Goal: Contribute content: Contribute content

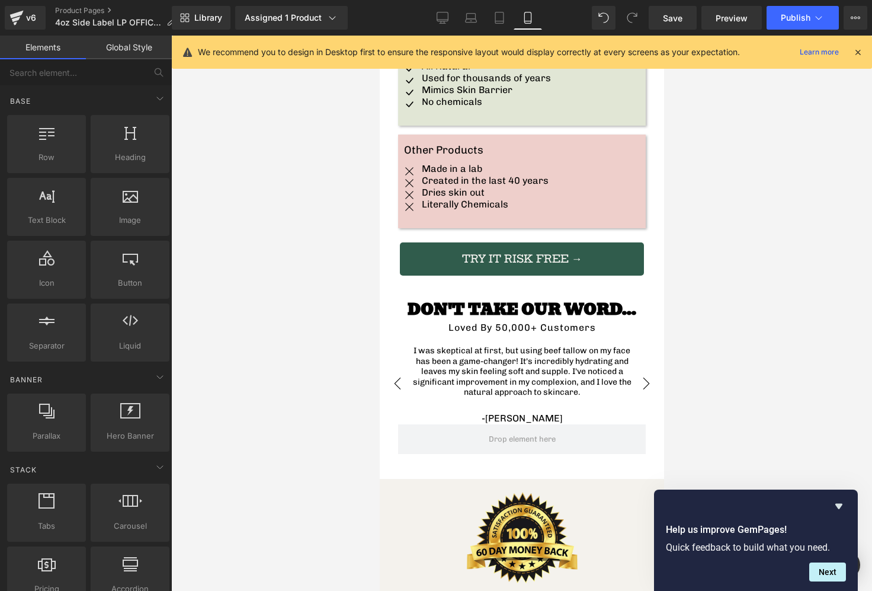
scroll to position [2448, 0]
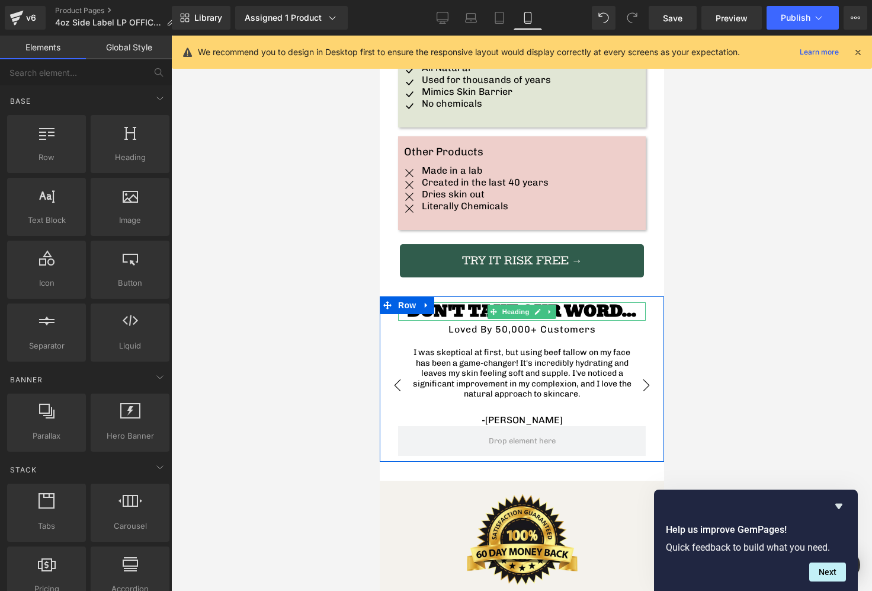
drag, startPoint x: 475, startPoint y: 259, endPoint x: 409, endPoint y: 294, distance: 74.5
click at [475, 302] on h3 "DON'T TAKE OUR WORD..." at bounding box center [521, 311] width 248 height 18
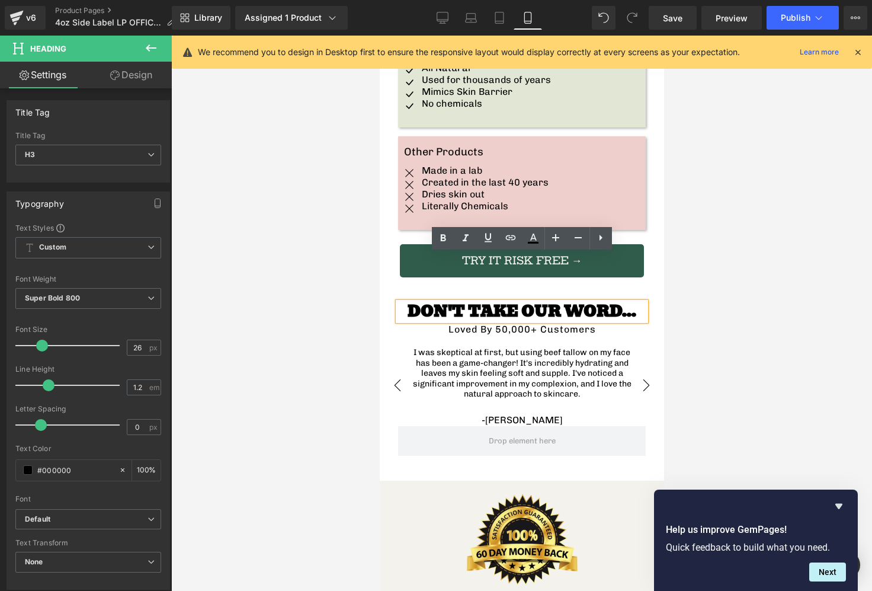
click at [398, 296] on div "DON'T TAKE OUR WORD... Heading Loved By 50,000+ Customers Text Block I was skep…" at bounding box center [521, 361] width 265 height 130
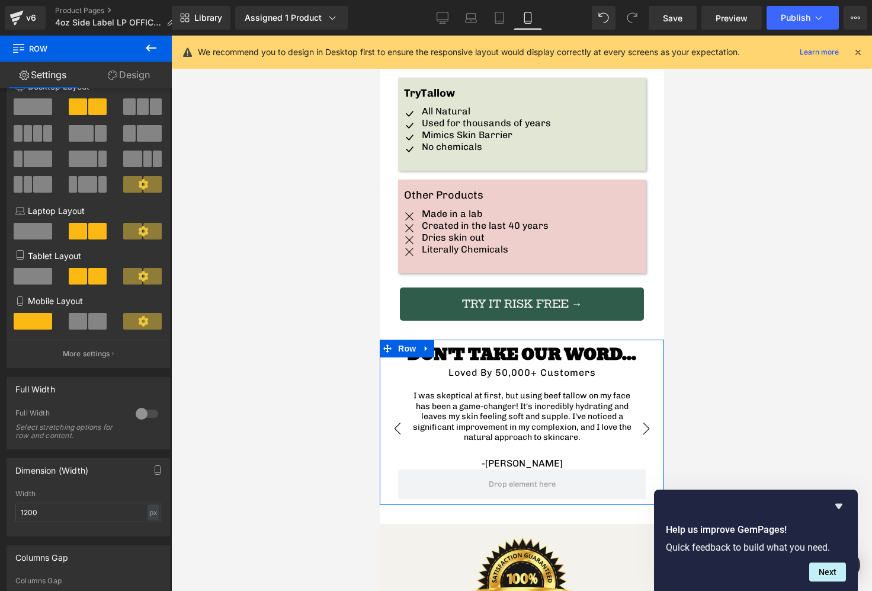
scroll to position [33, 0]
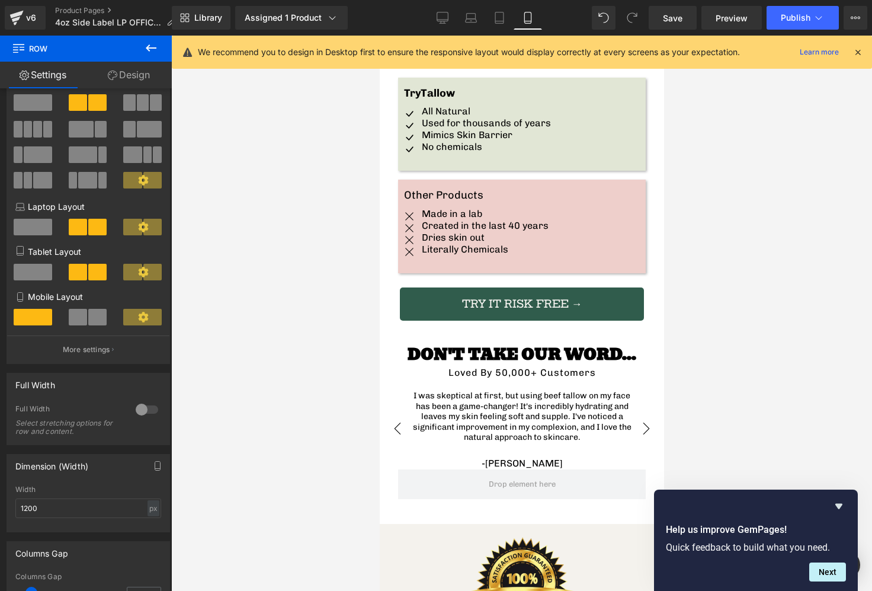
click at [158, 47] on icon at bounding box center [151, 48] width 14 height 14
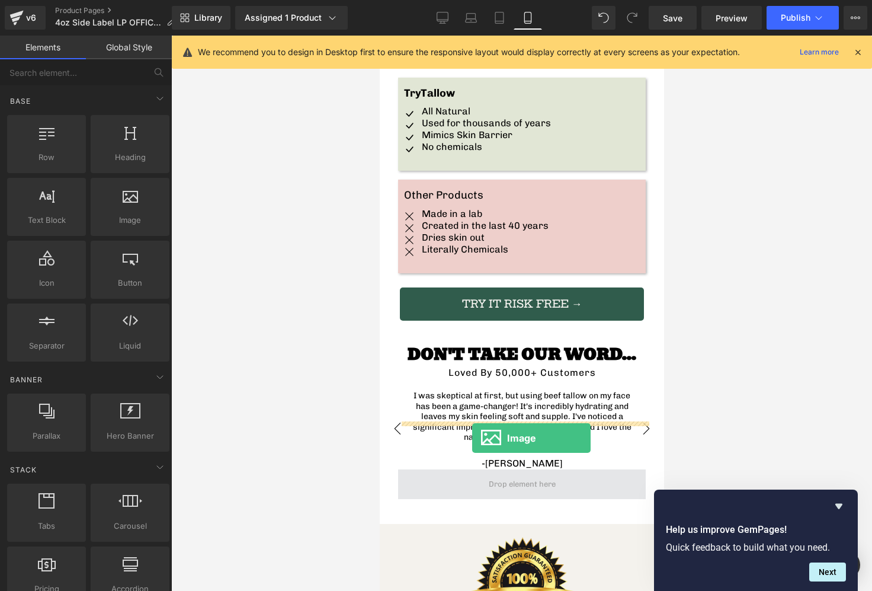
drag, startPoint x: 493, startPoint y: 243, endPoint x: 471, endPoint y: 437, distance: 195.5
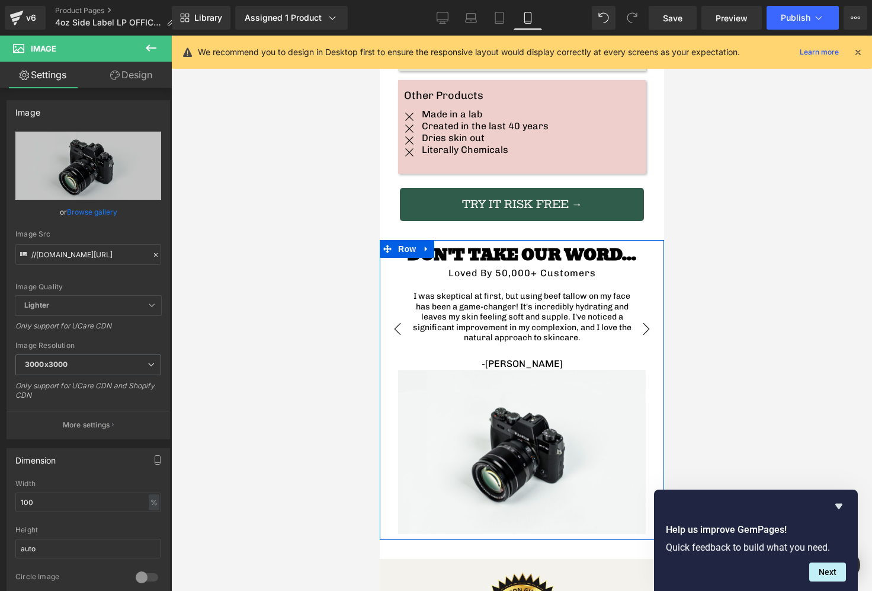
scroll to position [2632, 0]
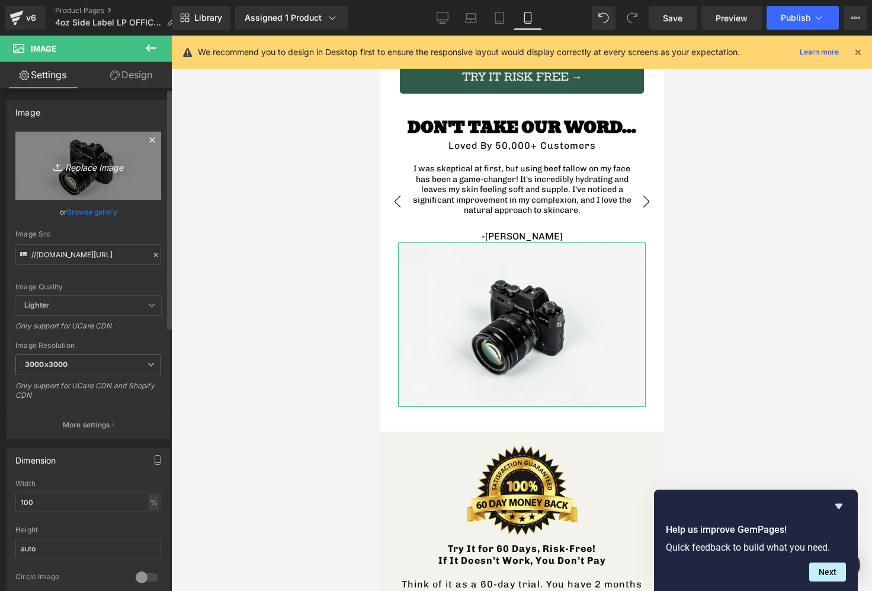
click at [102, 167] on icon "Replace Image" at bounding box center [88, 165] width 95 height 15
click at [94, 145] on link "Replace Image" at bounding box center [88, 165] width 146 height 68
type input "C:\fakepath\2.png"
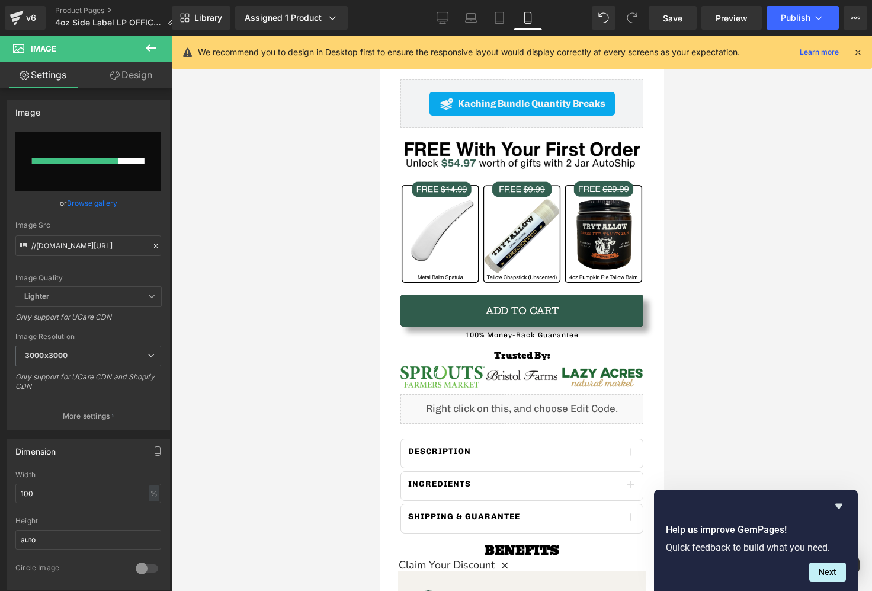
scroll to position [0, 0]
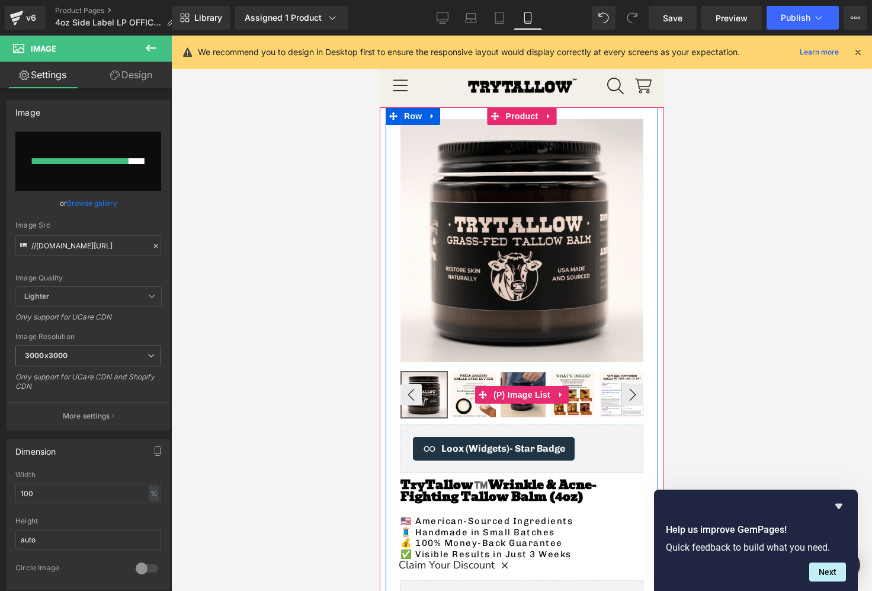
click at [517, 406] on img at bounding box center [522, 394] width 45 height 45
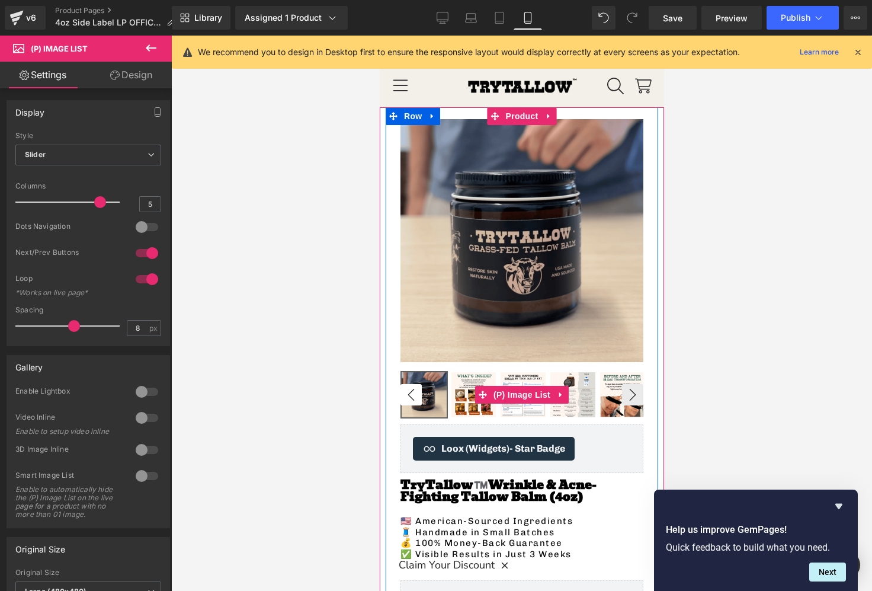
click at [406, 396] on button "‹" at bounding box center [410, 394] width 21 height 21
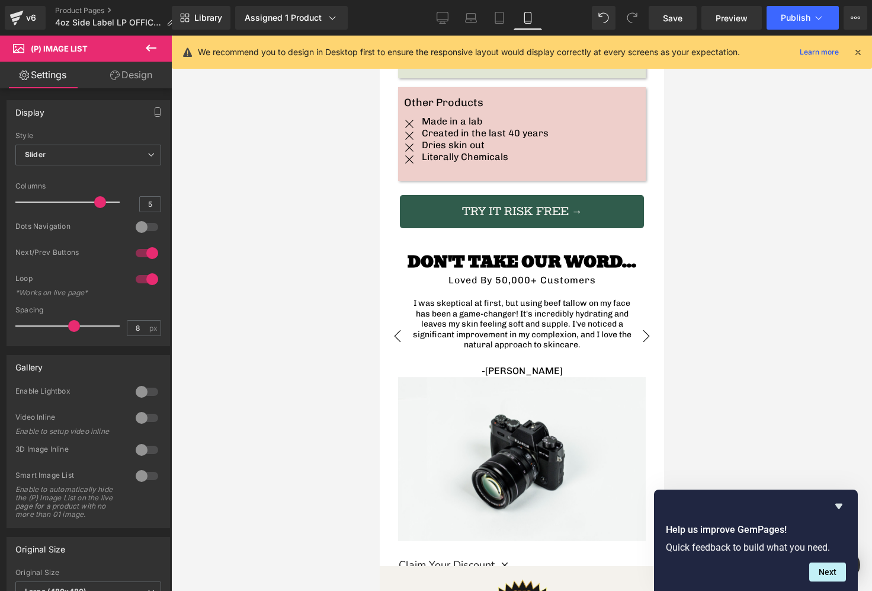
scroll to position [2702, 0]
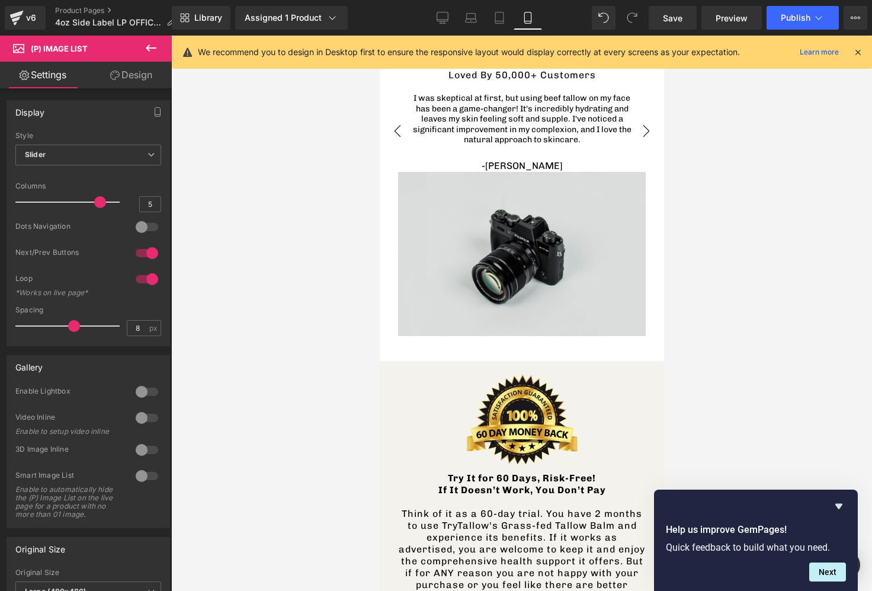
click at [524, 248] on img at bounding box center [521, 254] width 248 height 164
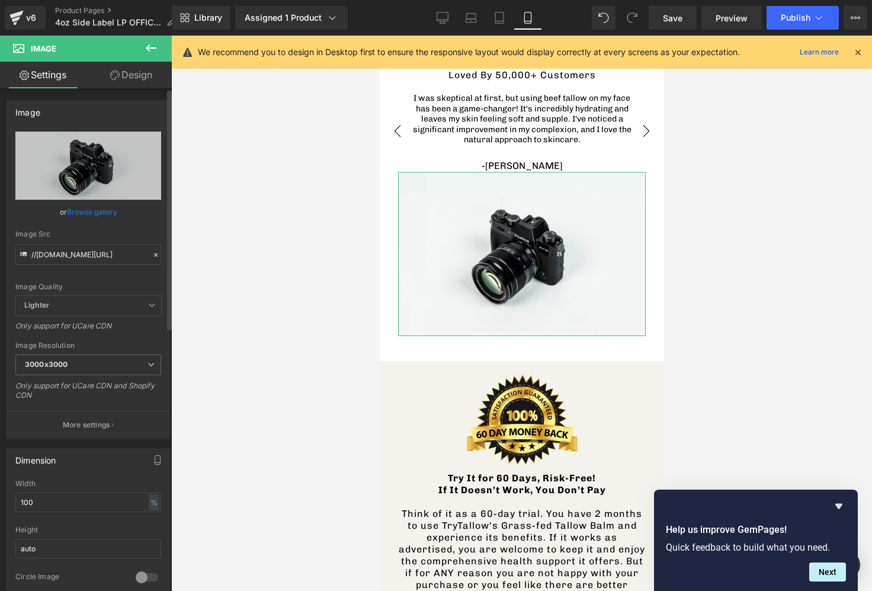
click at [103, 211] on link "Browse gallery" at bounding box center [92, 211] width 50 height 21
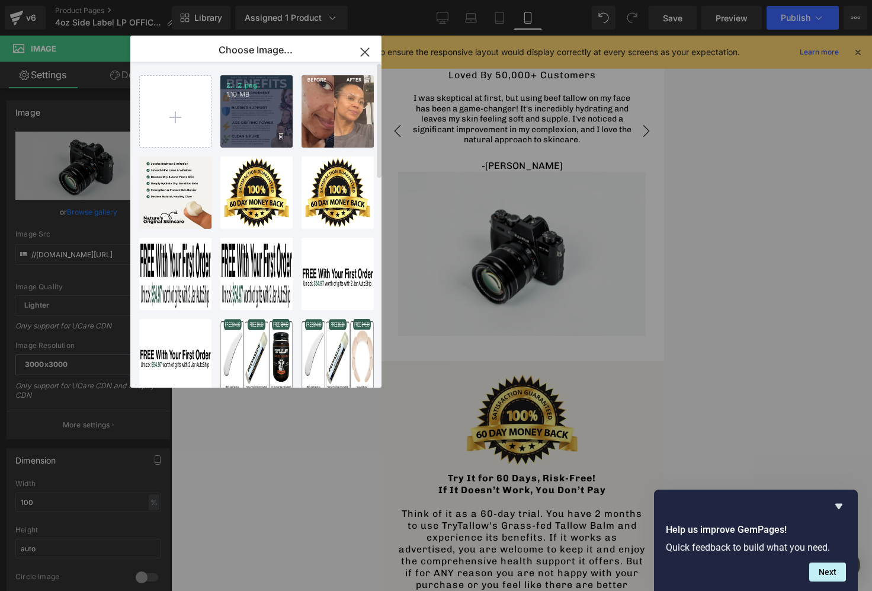
click at [255, 109] on div "2...2.png 1.10 MB" at bounding box center [256, 111] width 72 height 72
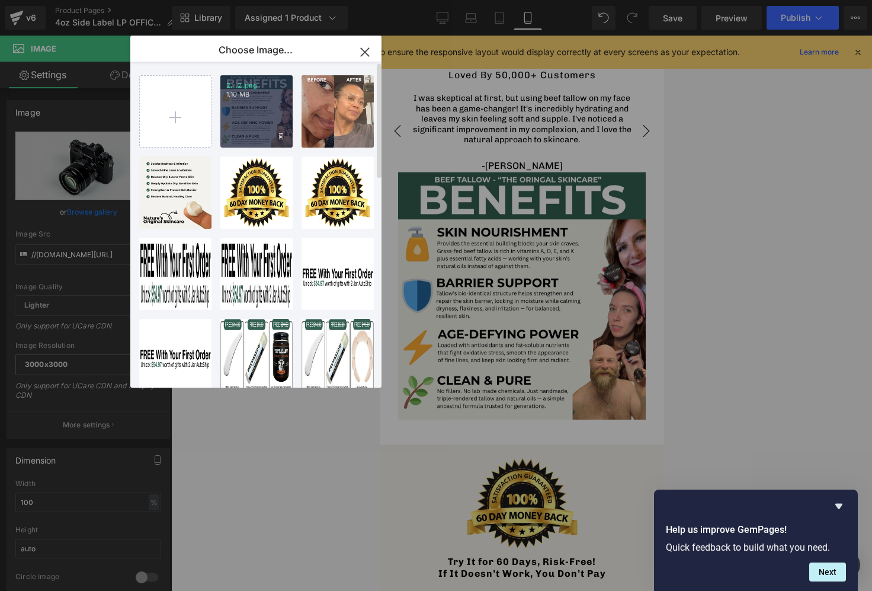
type input "[URL][DOMAIN_NAME]"
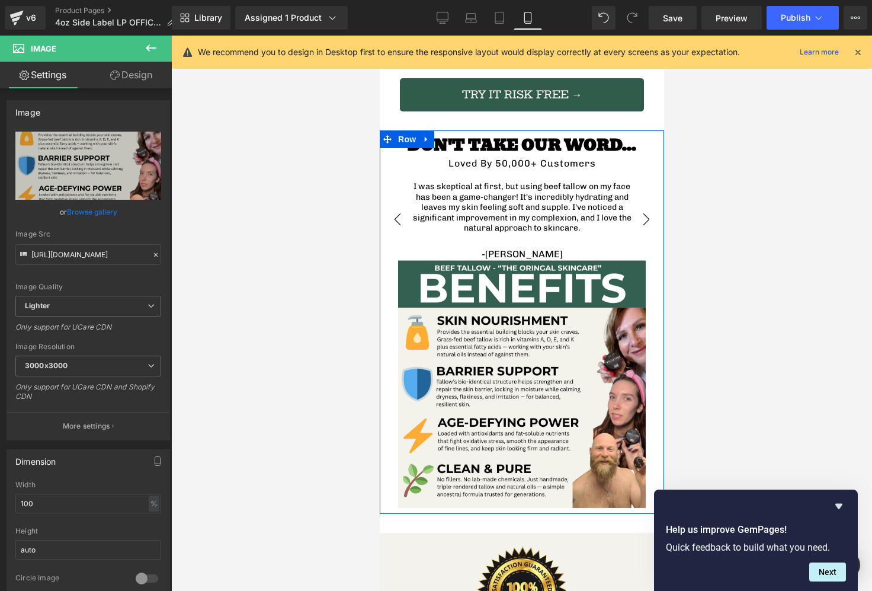
scroll to position [2603, 0]
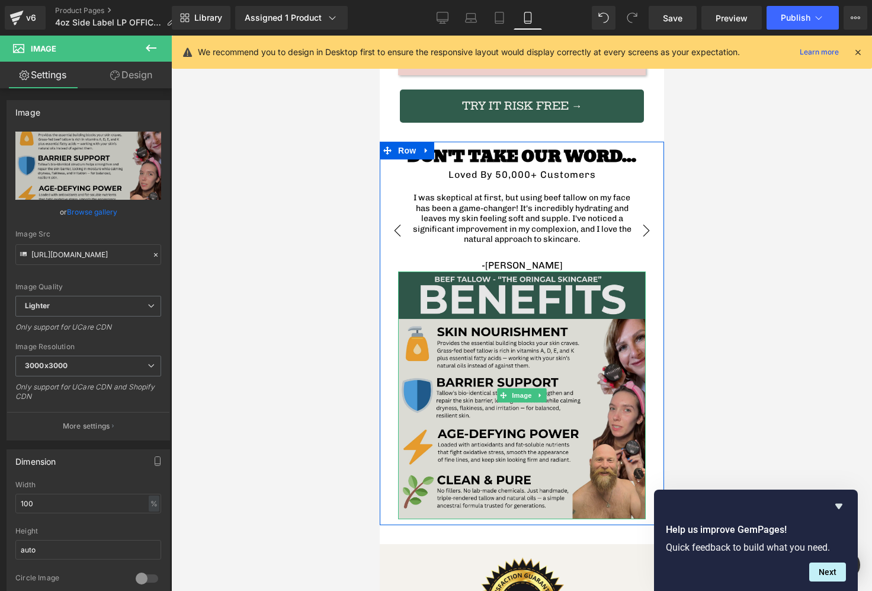
click at [532, 271] on img at bounding box center [521, 395] width 248 height 248
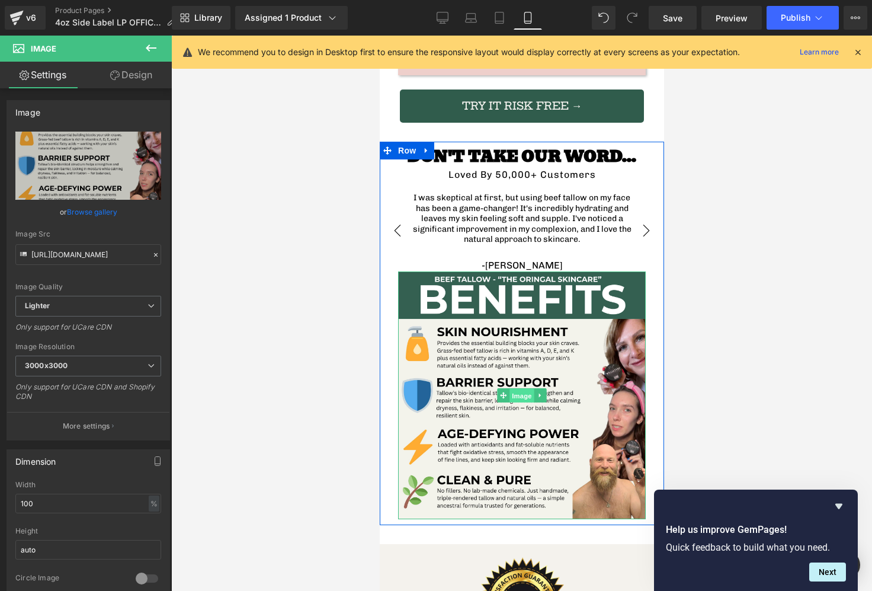
click at [512, 389] on span "Image" at bounding box center [521, 396] width 25 height 14
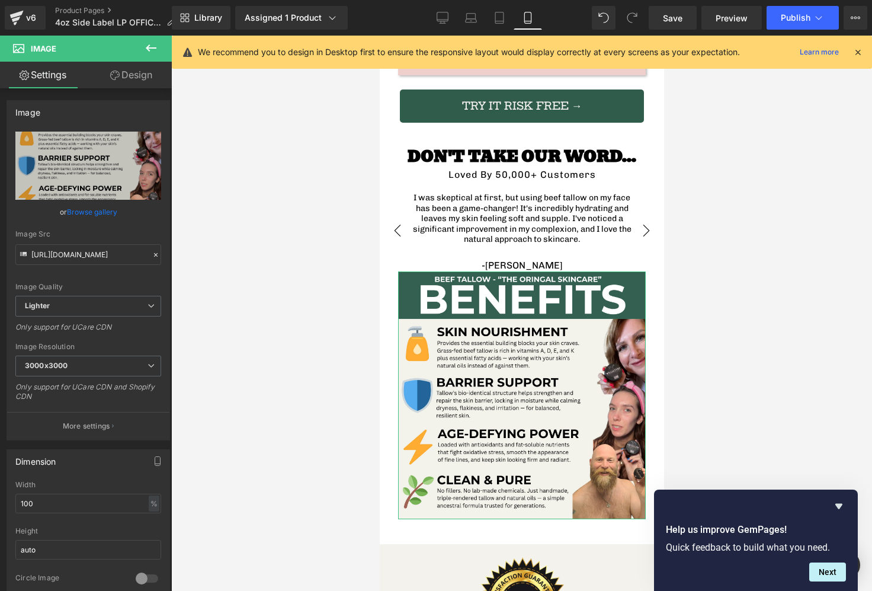
click at [123, 82] on link "Design" at bounding box center [131, 75] width 86 height 27
click at [0, 0] on div "Spacing" at bounding box center [0, 0] width 0 height 0
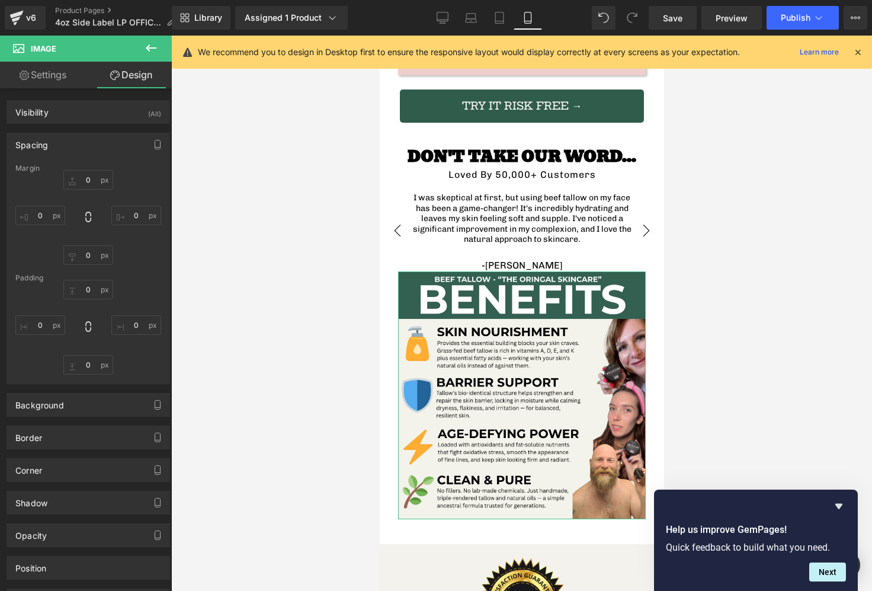
type input "0"
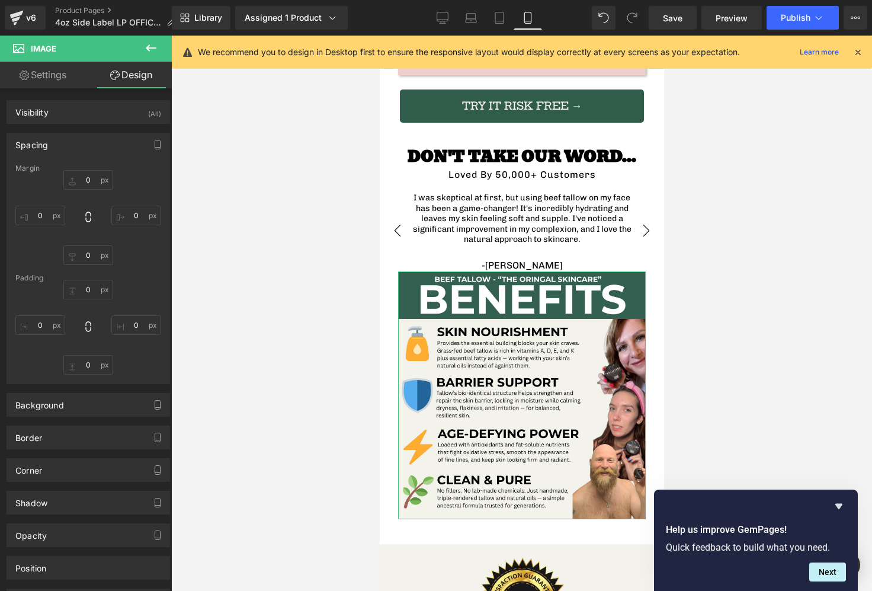
type input "0"
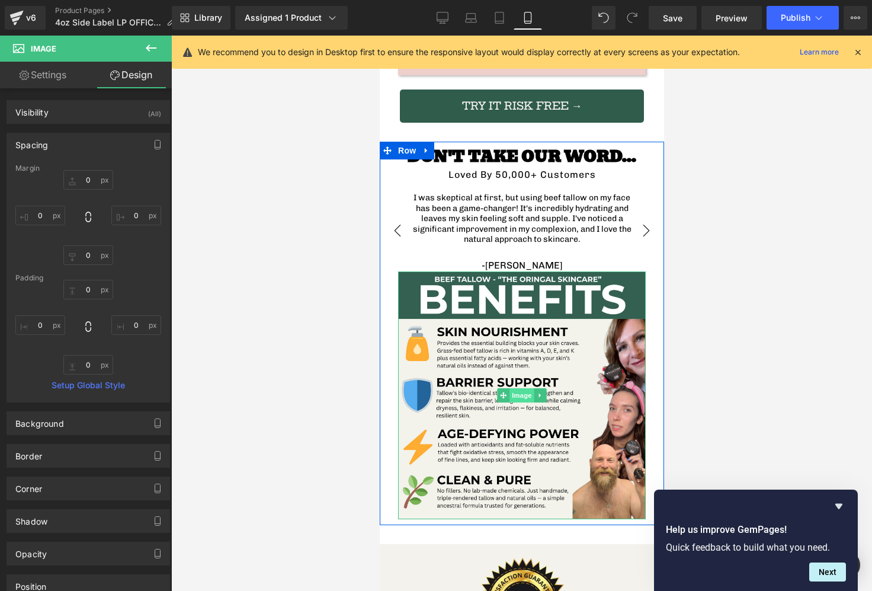
click at [516, 388] on span "Image" at bounding box center [521, 395] width 25 height 14
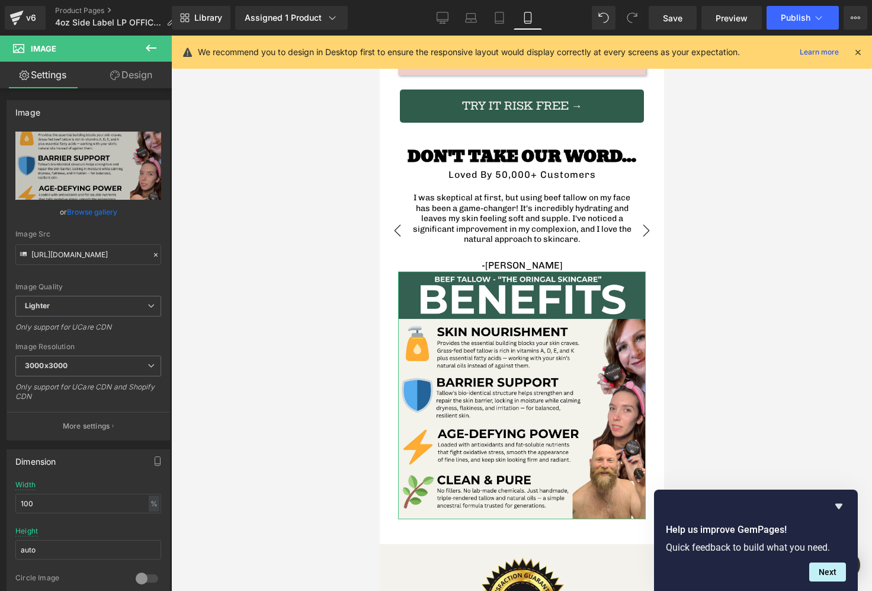
click at [133, 70] on link "Design" at bounding box center [131, 75] width 86 height 27
click at [0, 0] on div "Spacing" at bounding box center [0, 0] width 0 height 0
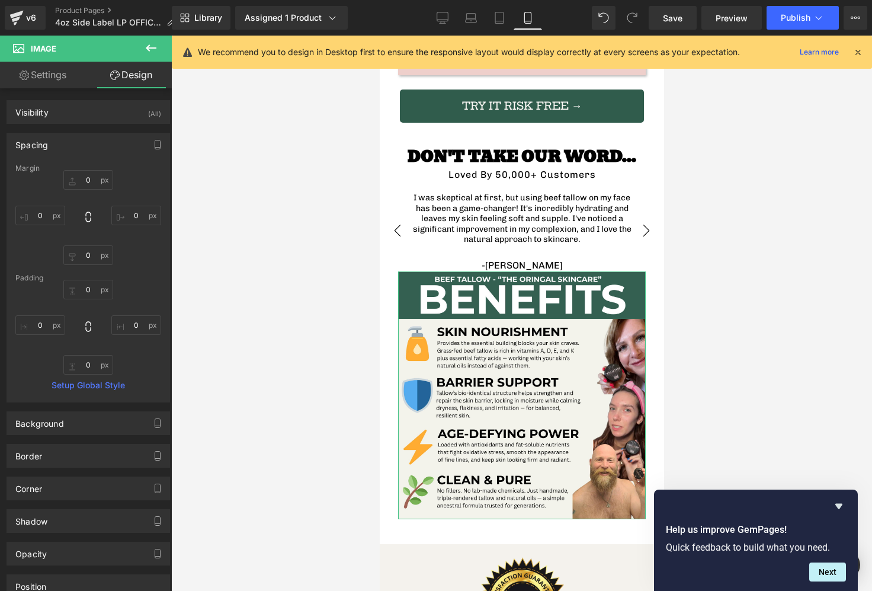
type input "0"
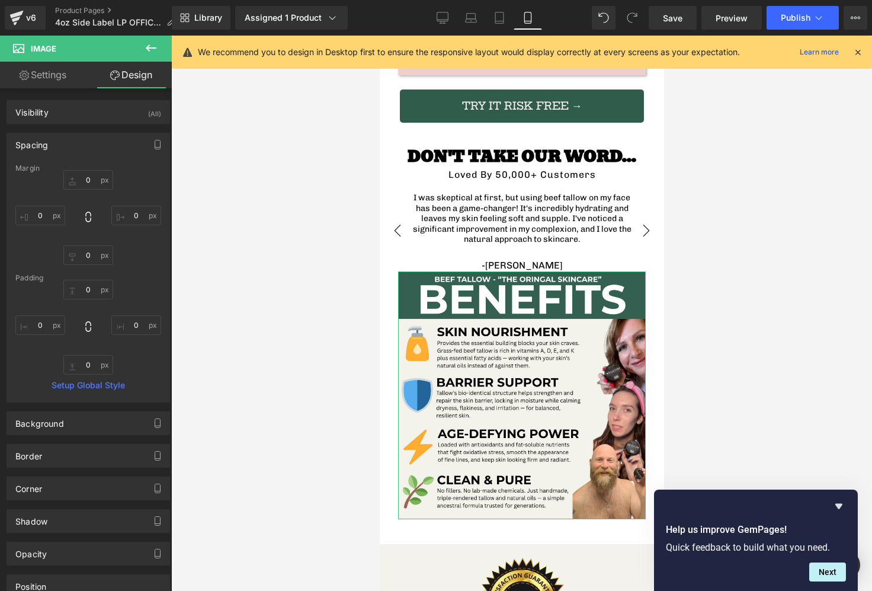
type input "0"
click at [87, 176] on input "0" at bounding box center [88, 180] width 50 height 20
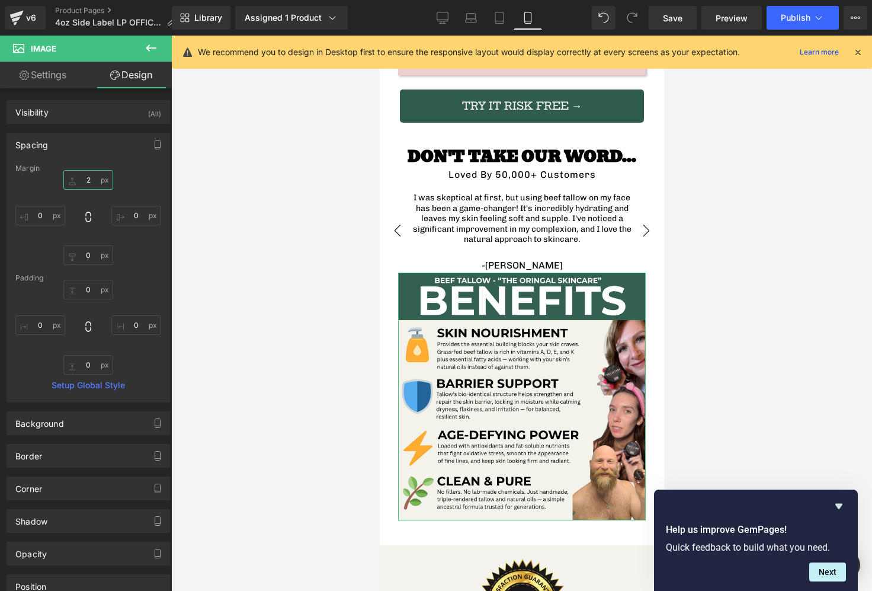
type input "20"
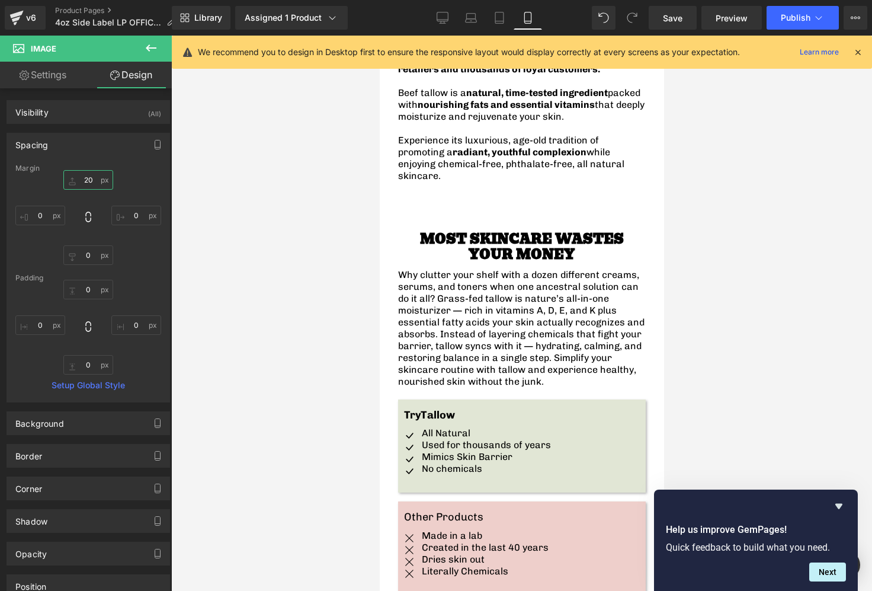
scroll to position [2063, 0]
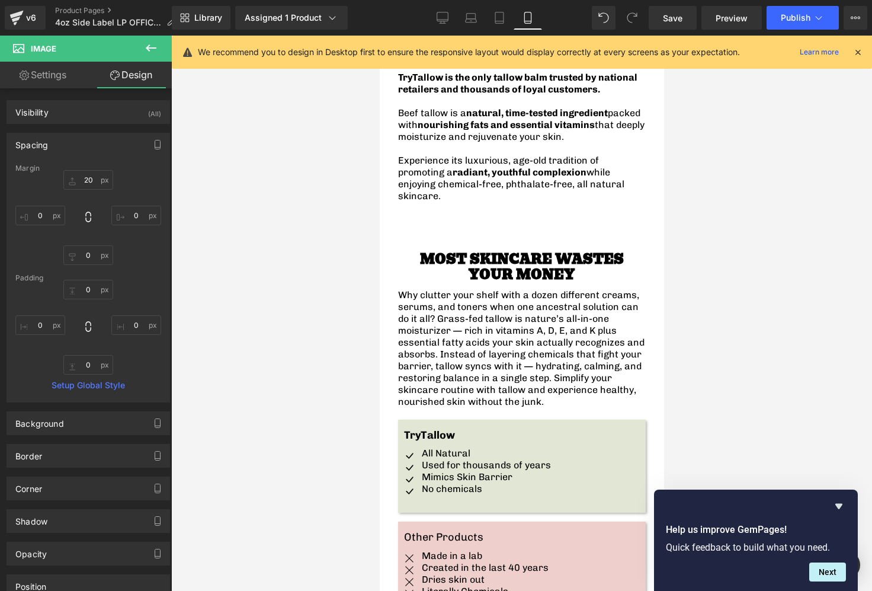
click at [483, 234] on div "MOST SKINCARE WASTES YOUR MONEY Heading Why clutter your shelf with a dozen dif…" at bounding box center [521, 326] width 265 height 185
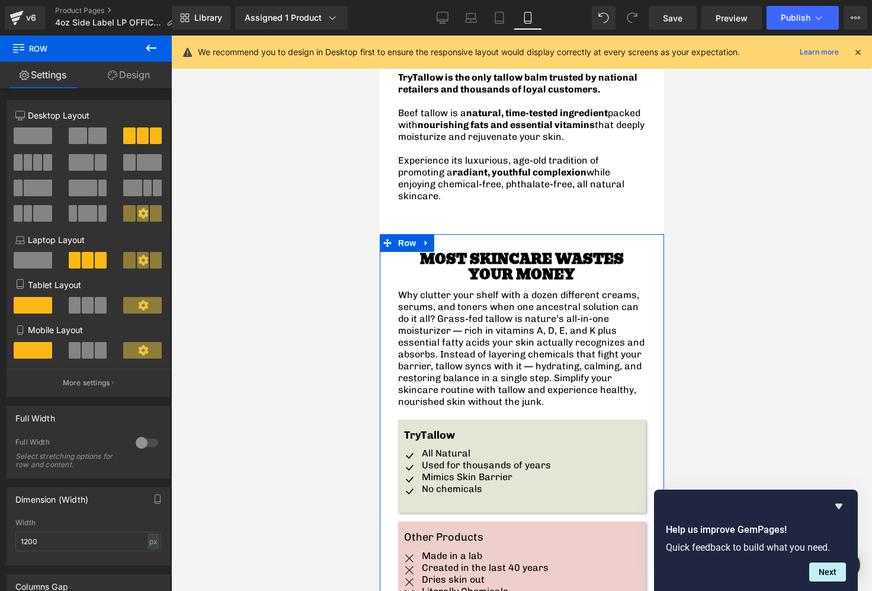
click at [448, 234] on div "MOST SKINCARE WASTES YOUR MONEY Heading Why clutter your shelf with a dozen dif…" at bounding box center [521, 326] width 265 height 185
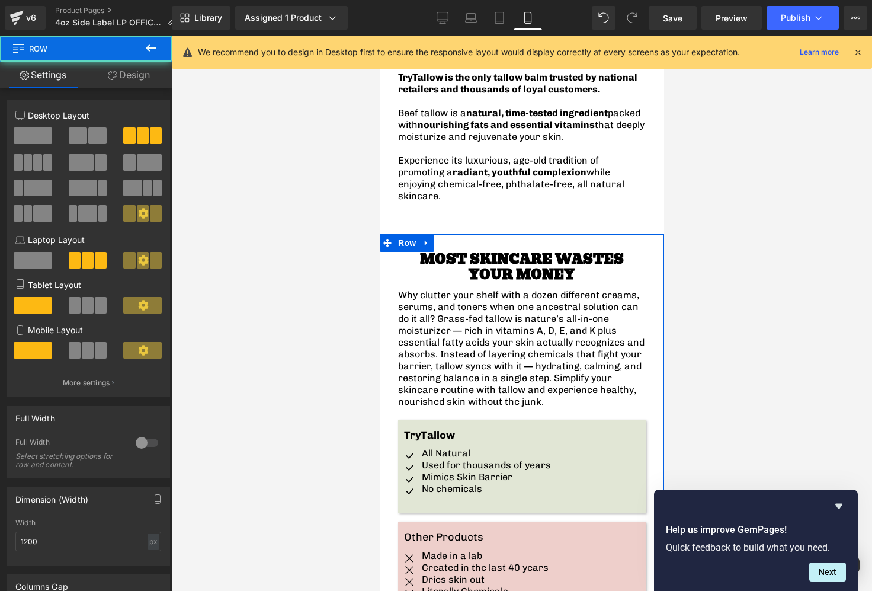
click at [122, 72] on link "Design" at bounding box center [129, 75] width 86 height 27
click at [0, 0] on div "Spacing" at bounding box center [0, 0] width 0 height 0
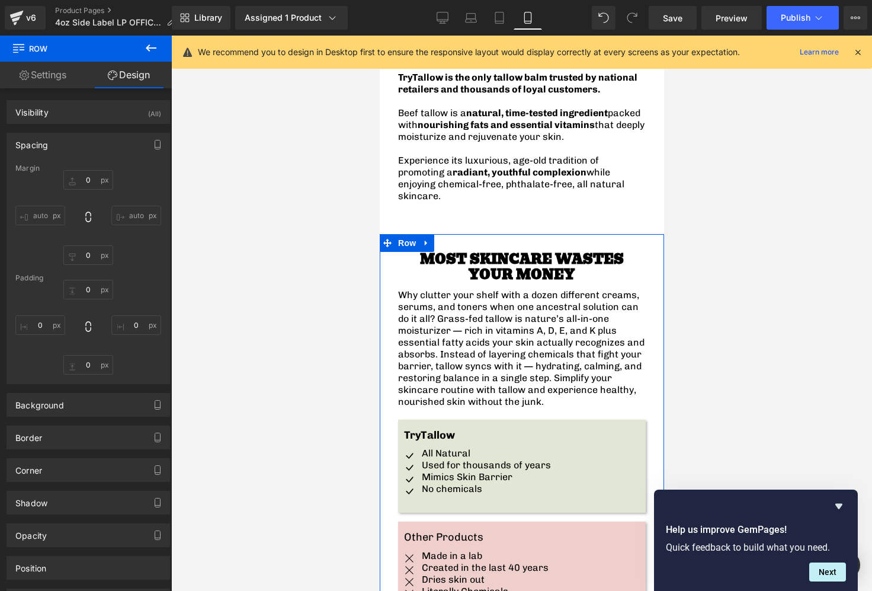
type input "0"
type input "16"
type input "0"
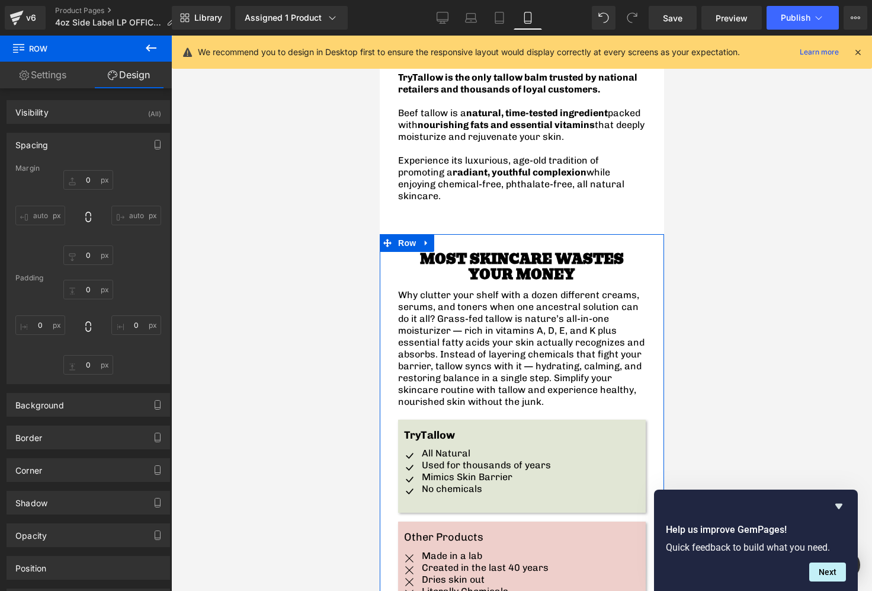
type input "16"
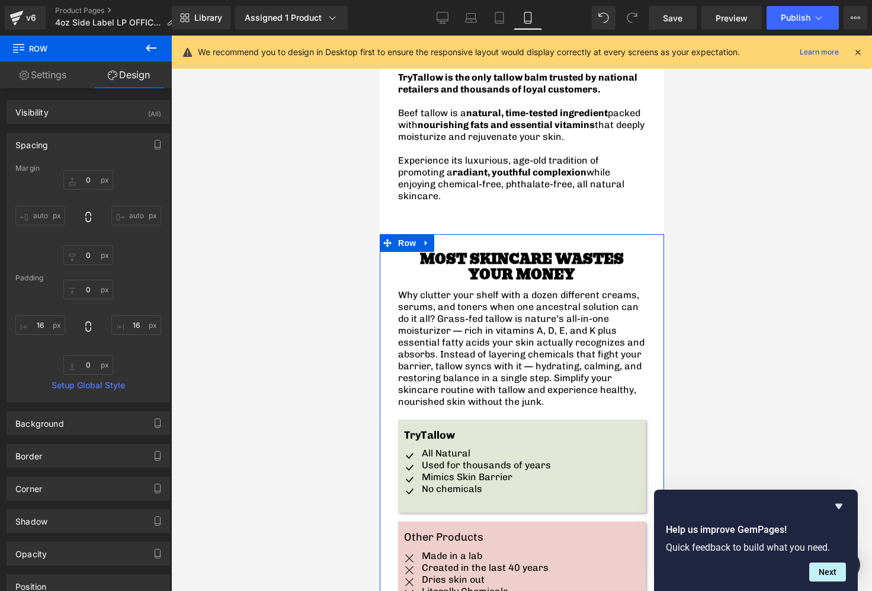
click at [503, 234] on div "MOST SKINCARE WASTES YOUR MONEY Heading Why clutter your shelf with a dozen dif…" at bounding box center [521, 326] width 265 height 185
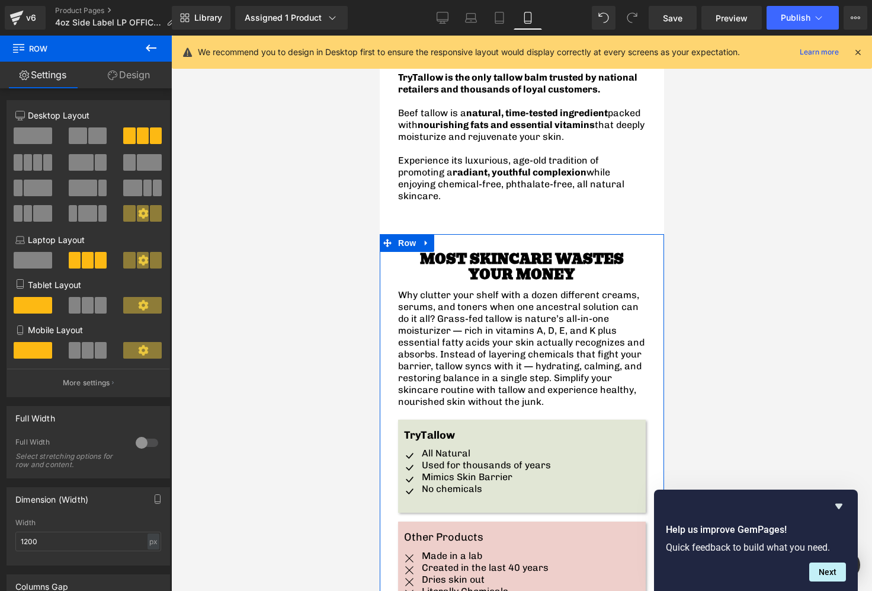
click at [379, 36] on div at bounding box center [379, 36] width 0 height 0
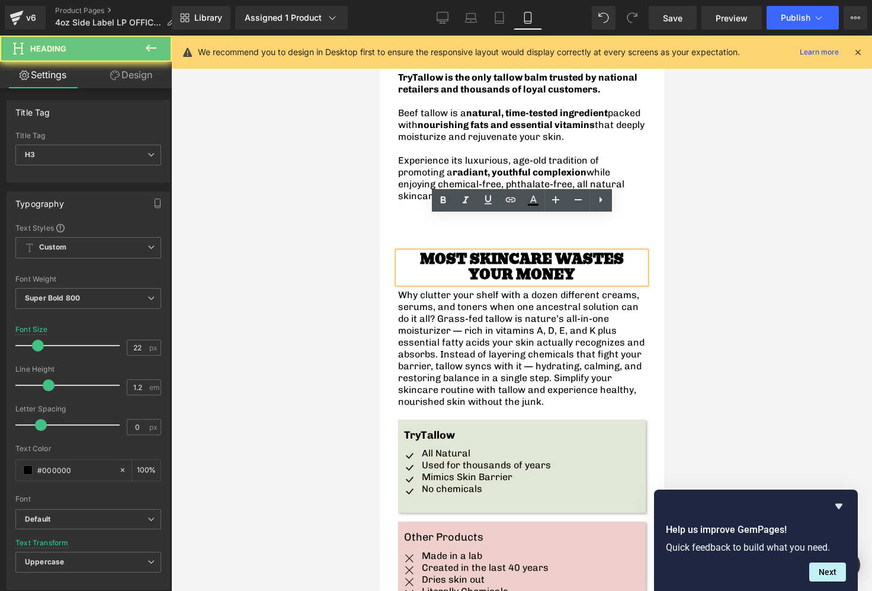
click at [506, 252] on h3 "MOST SKINCARE WASTES YOUR MONEY" at bounding box center [521, 267] width 248 height 31
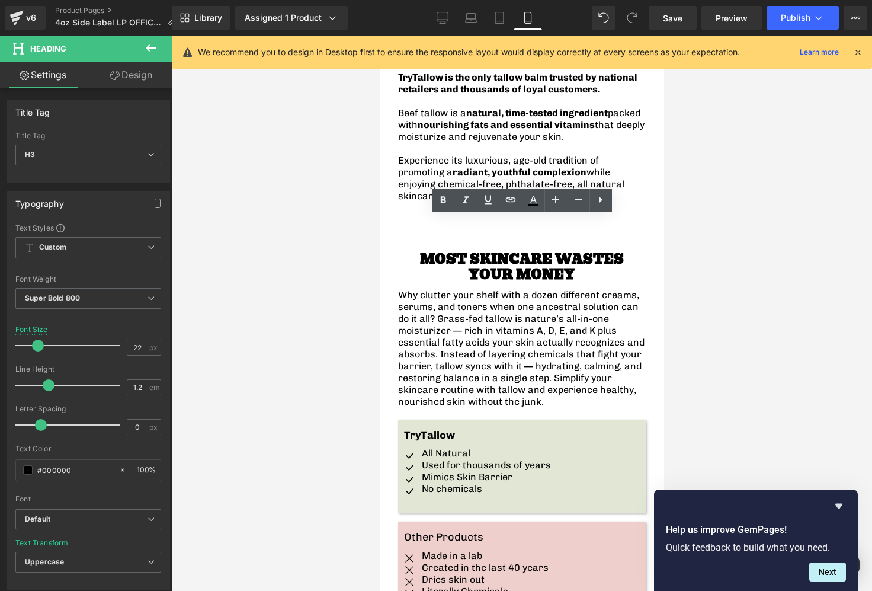
click at [351, 213] on div at bounding box center [521, 313] width 701 height 555
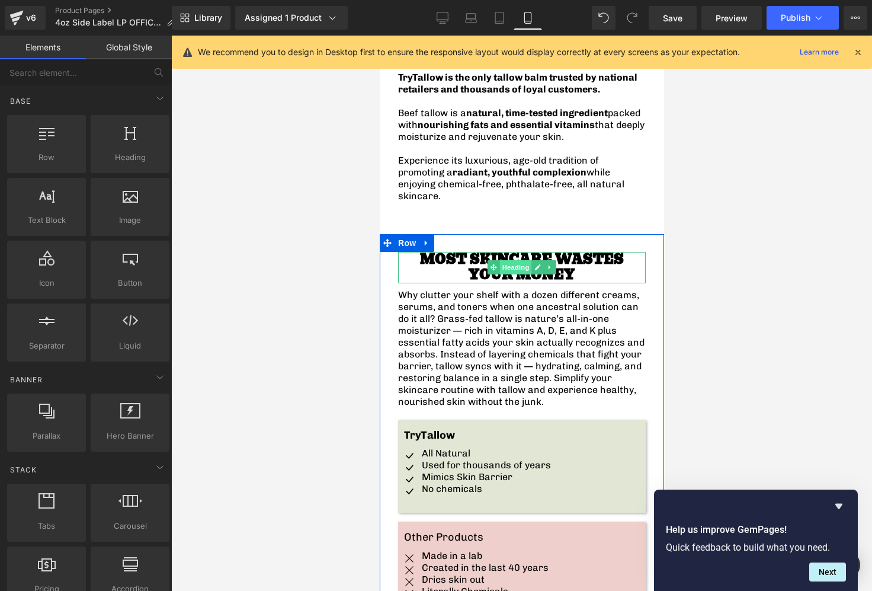
click at [517, 260] on span "Heading" at bounding box center [515, 267] width 32 height 14
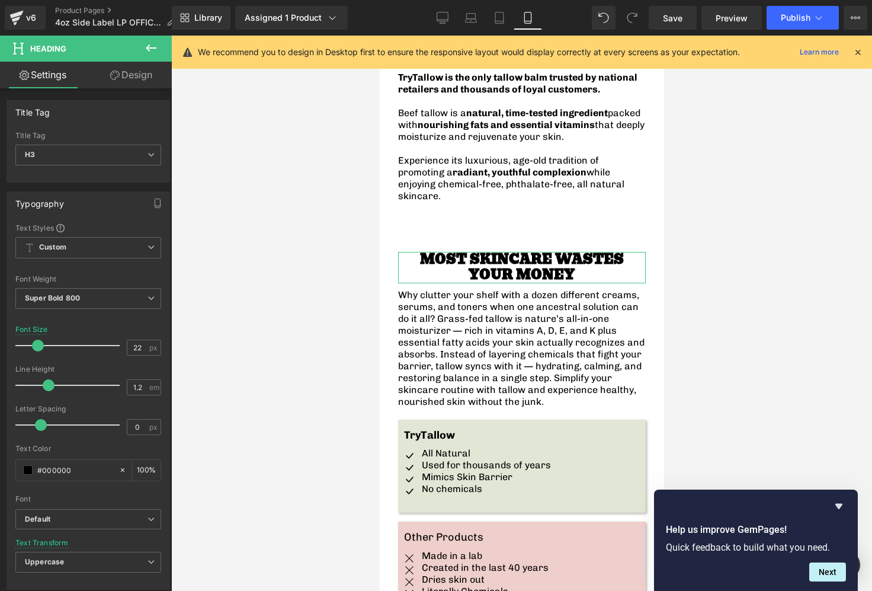
click at [122, 69] on link "Design" at bounding box center [131, 75] width 86 height 27
drag, startPoint x: 55, startPoint y: 142, endPoint x: 95, endPoint y: 149, distance: 40.2
click at [0, 0] on div "Spacing" at bounding box center [0, 0] width 0 height 0
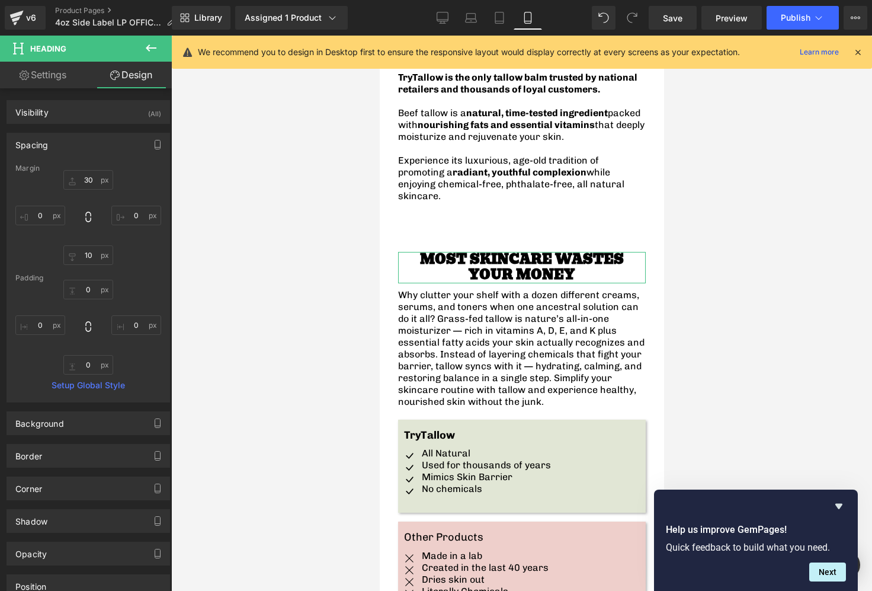
type input "30"
type input "0"
type input "10"
type input "0"
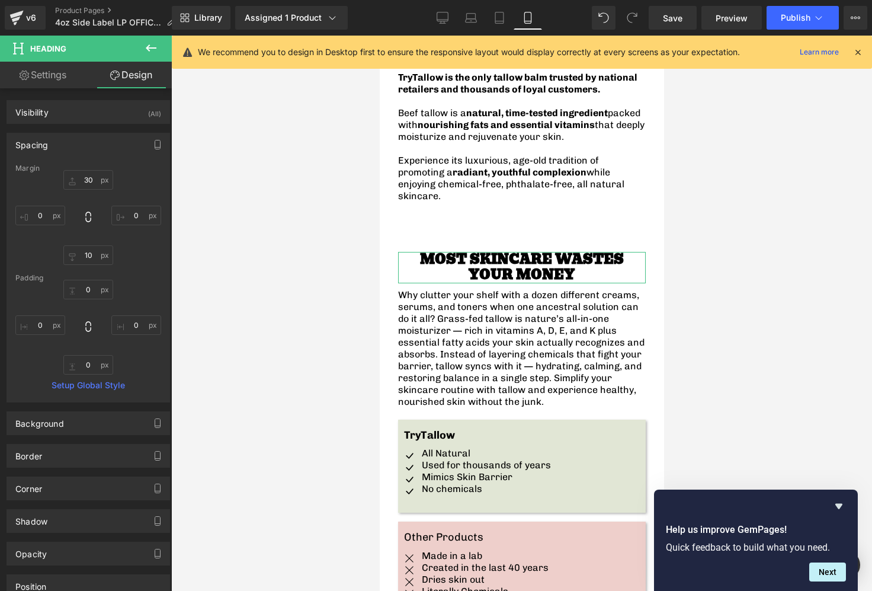
type input "0"
click at [90, 180] on input "30" at bounding box center [88, 180] width 50 height 20
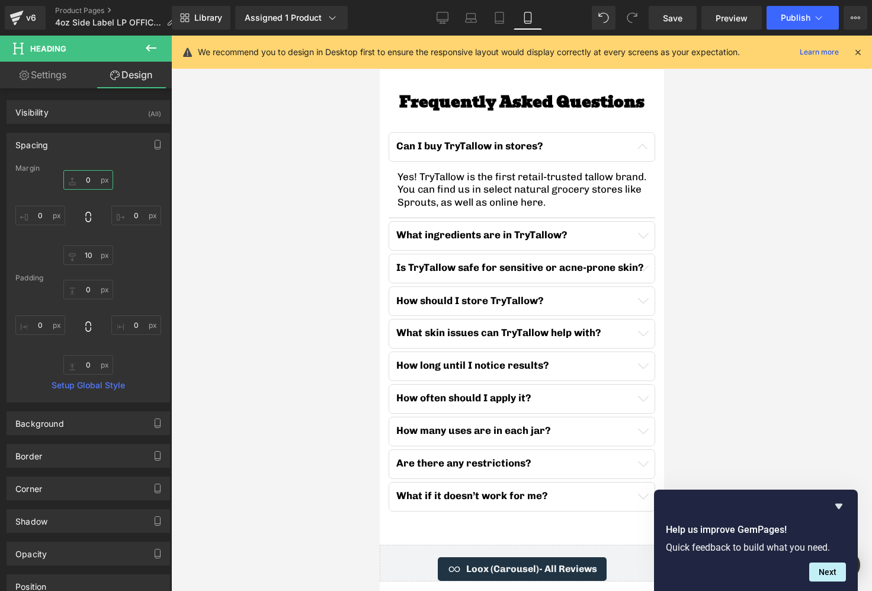
scroll to position [3377, 0]
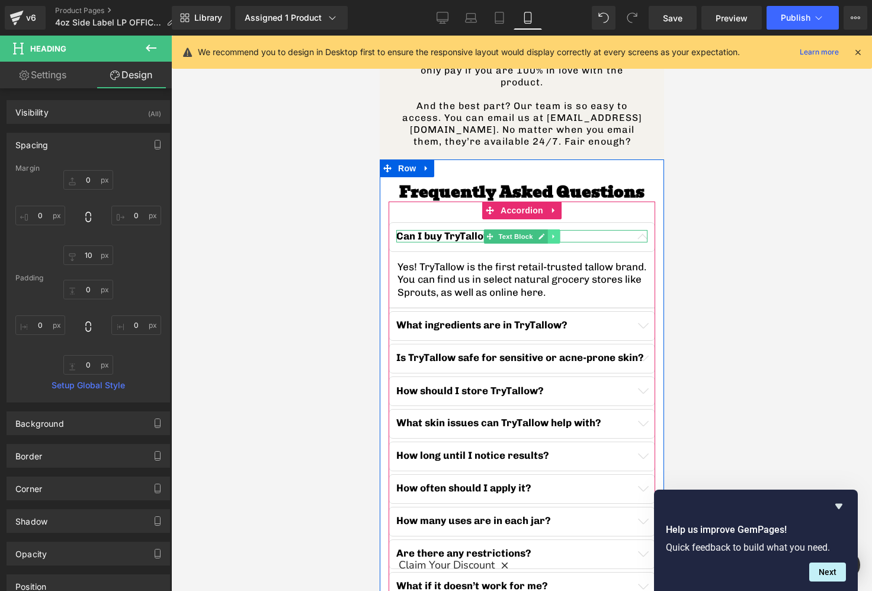
click at [548, 229] on link at bounding box center [553, 236] width 12 height 14
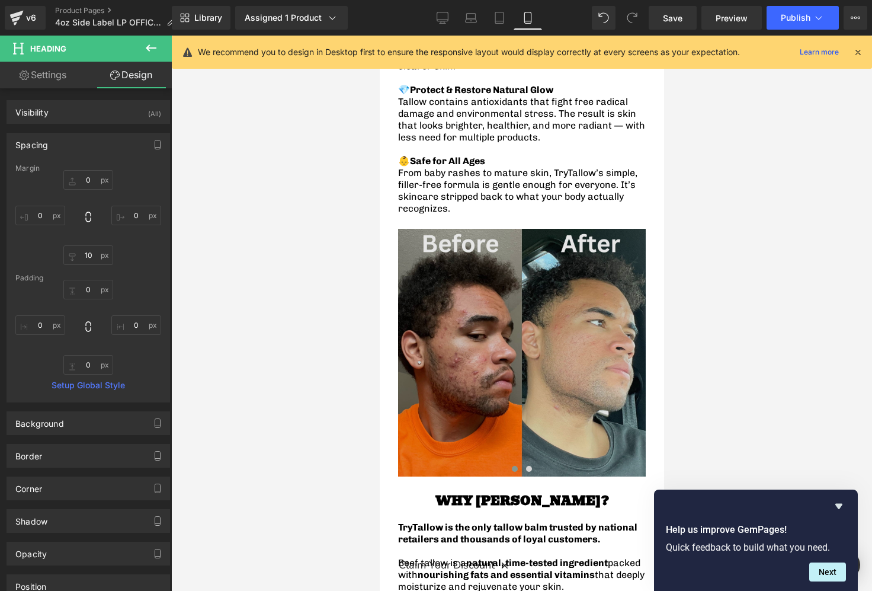
scroll to position [1632, 0]
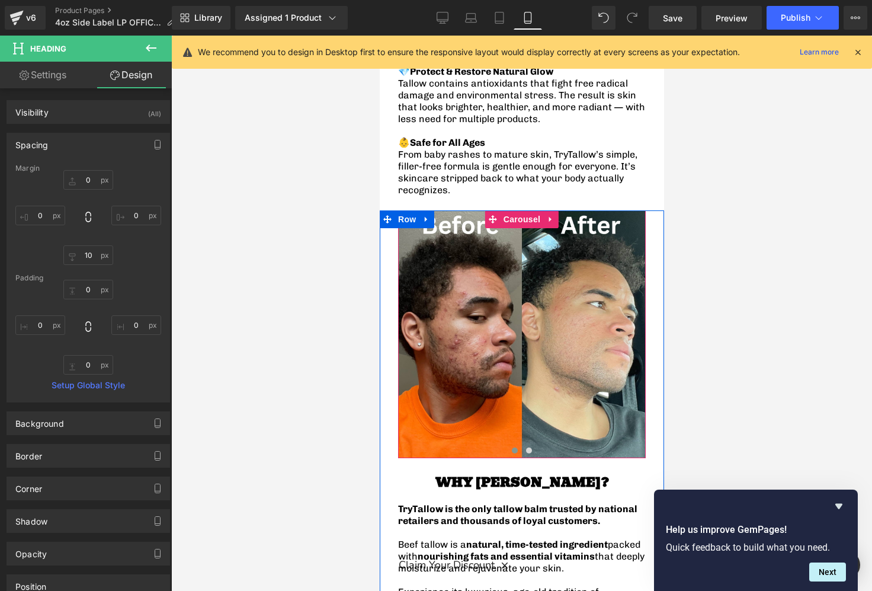
click at [512, 447] on span at bounding box center [514, 450] width 6 height 6
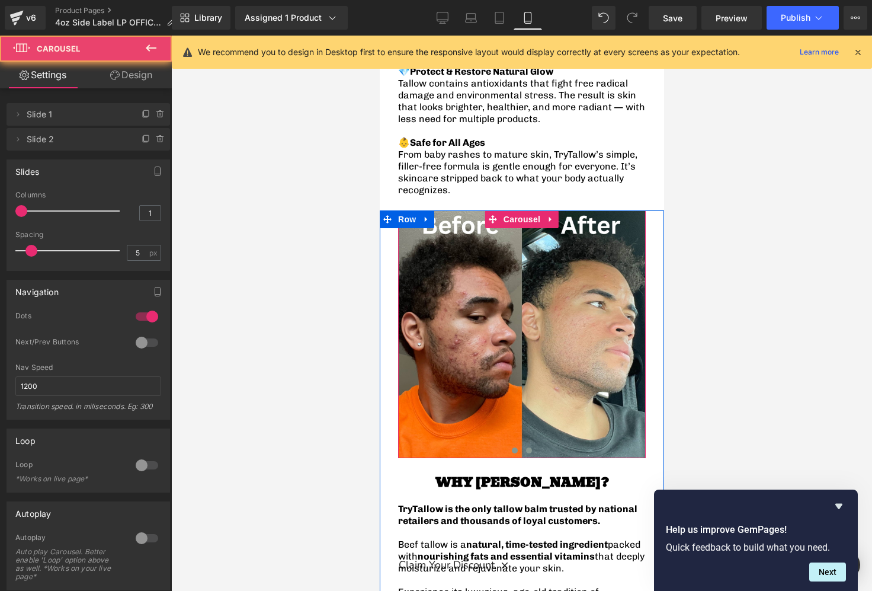
click at [529, 447] on span at bounding box center [528, 450] width 6 height 6
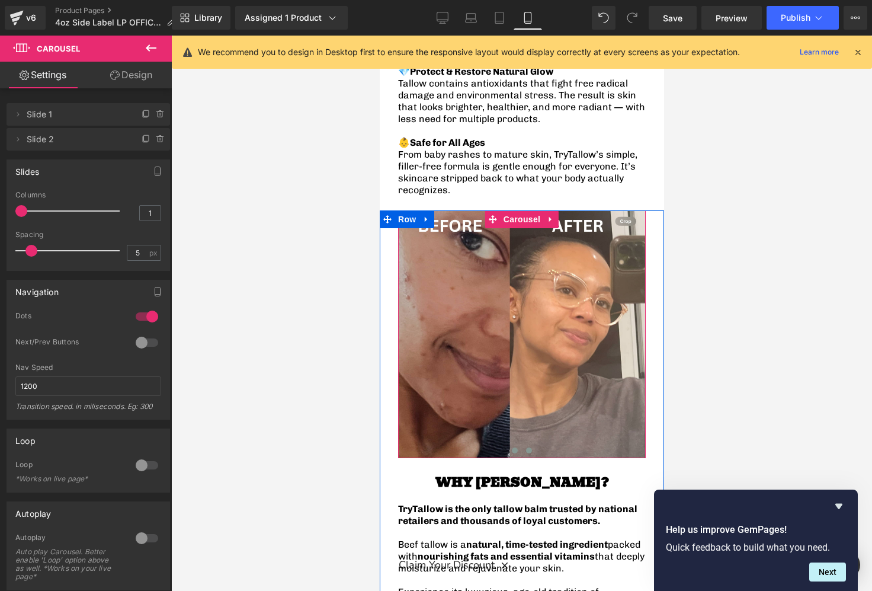
click at [514, 447] on span at bounding box center [514, 450] width 6 height 6
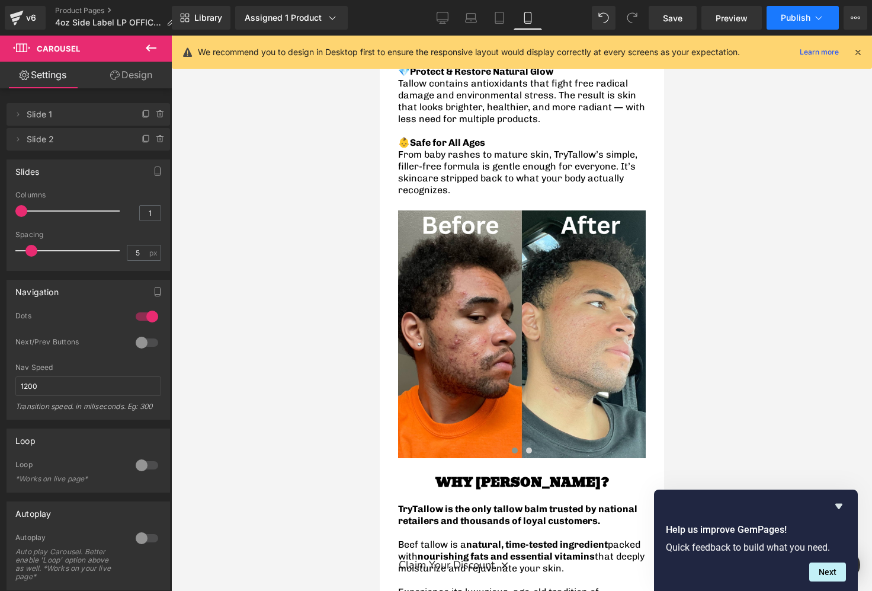
click at [790, 13] on span "Publish" at bounding box center [796, 17] width 30 height 9
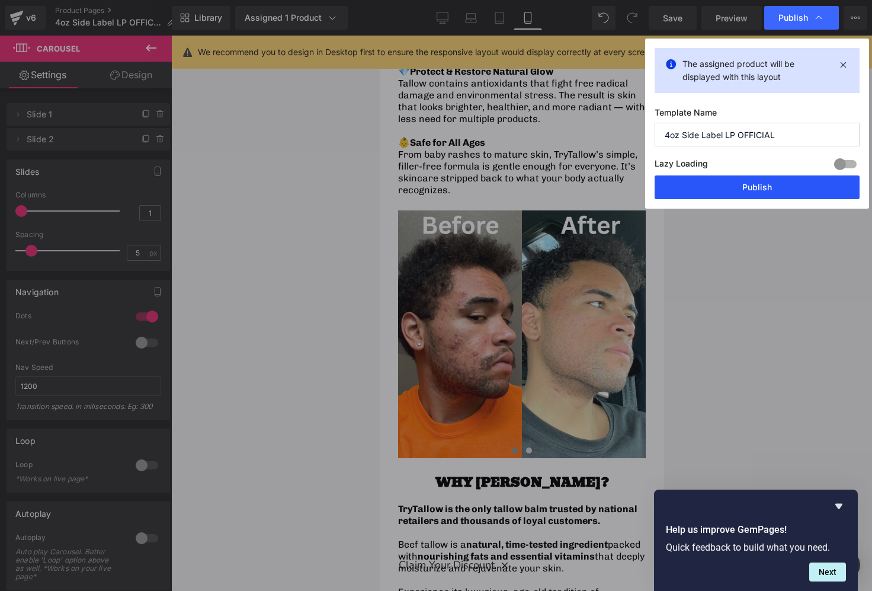
click at [754, 190] on button "Publish" at bounding box center [756, 187] width 205 height 24
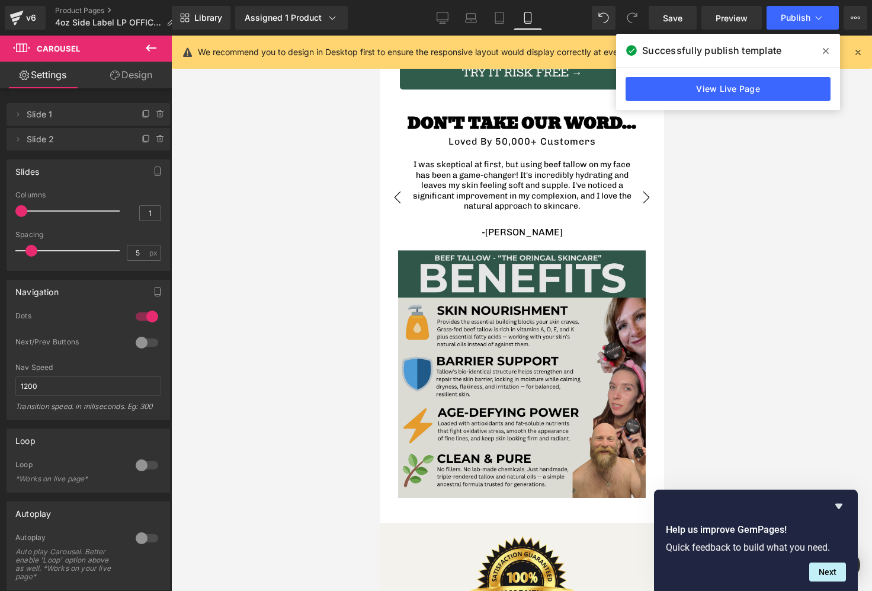
scroll to position [2596, 0]
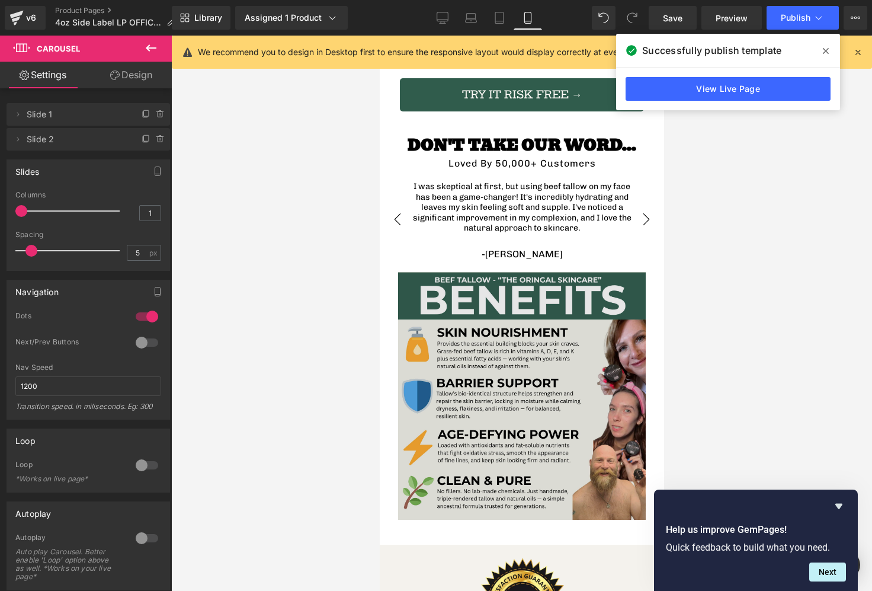
click at [479, 347] on img at bounding box center [521, 396] width 248 height 248
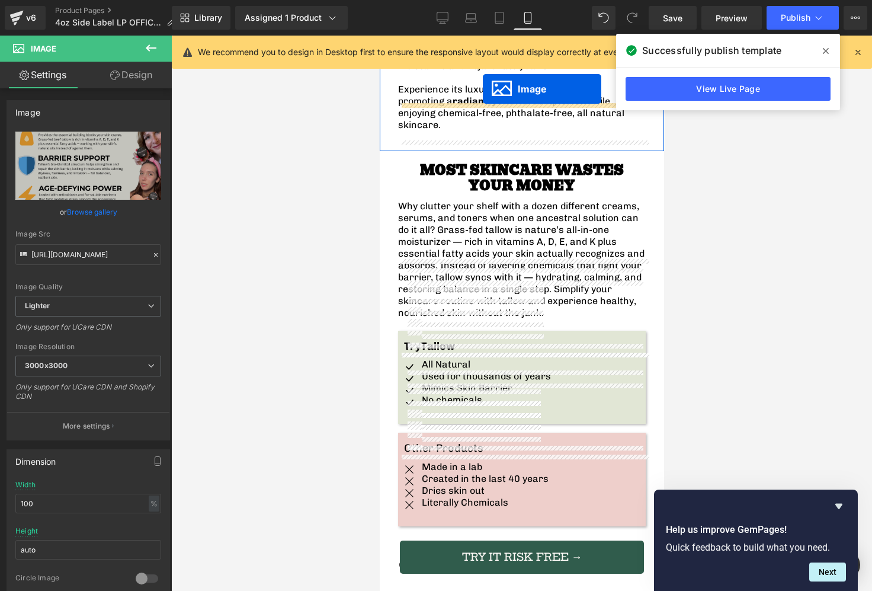
scroll to position [2110, 0]
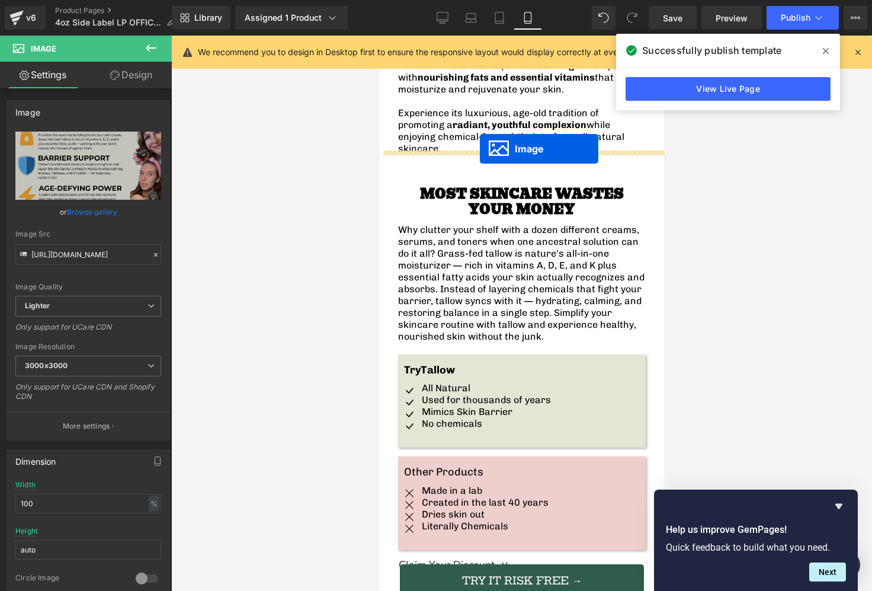
drag, startPoint x: 498, startPoint y: 345, endPoint x: 479, endPoint y: 149, distance: 197.0
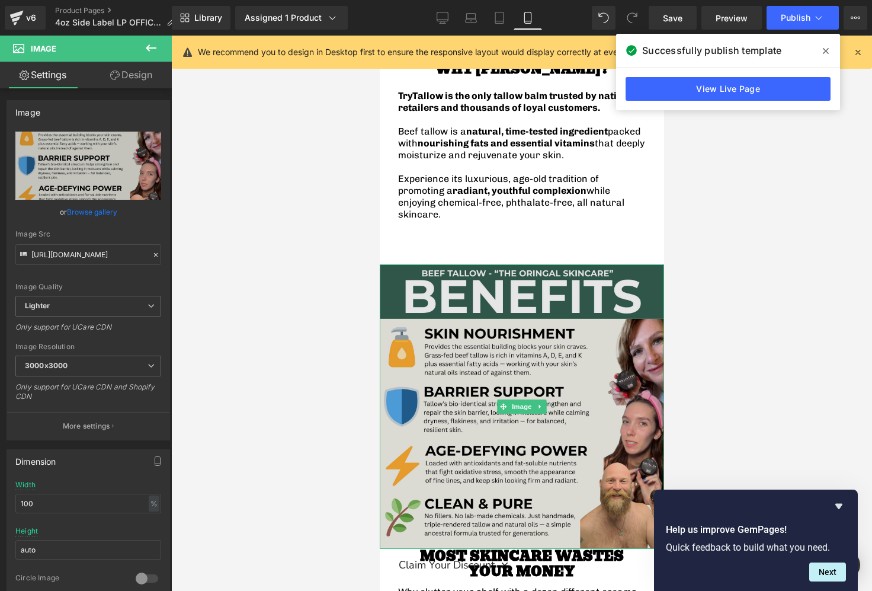
scroll to position [2021, 0]
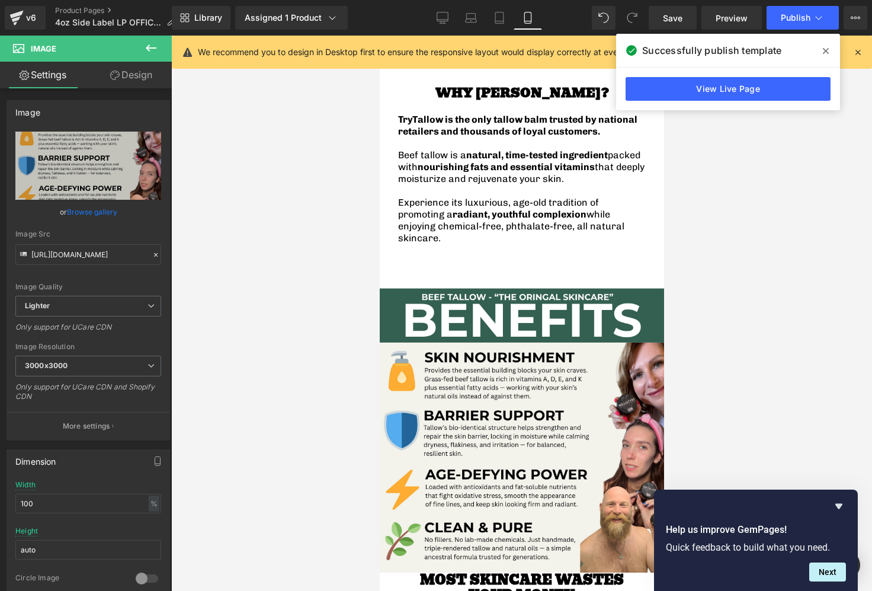
click at [145, 47] on icon at bounding box center [151, 48] width 14 height 14
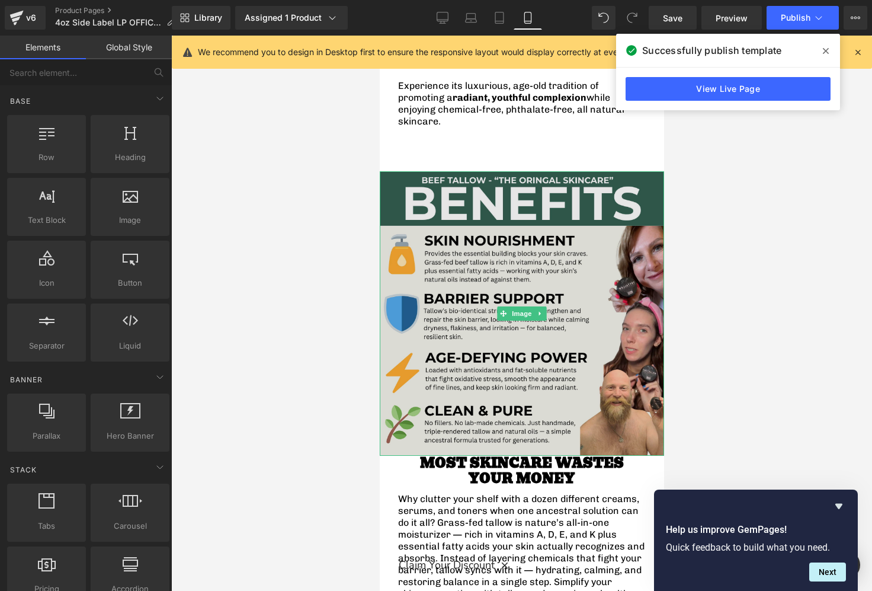
scroll to position [2164, 0]
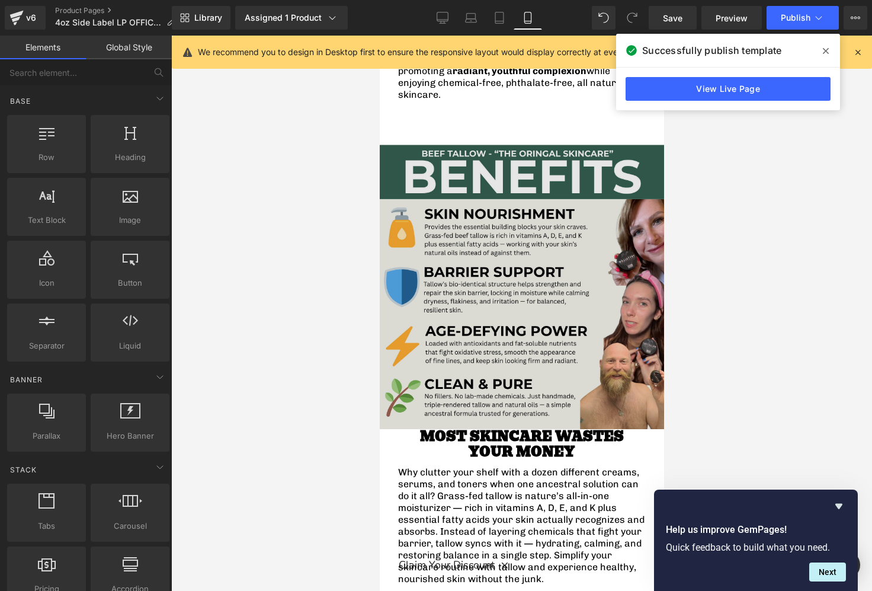
drag, startPoint x: 407, startPoint y: 409, endPoint x: 471, endPoint y: 358, distance: 80.9
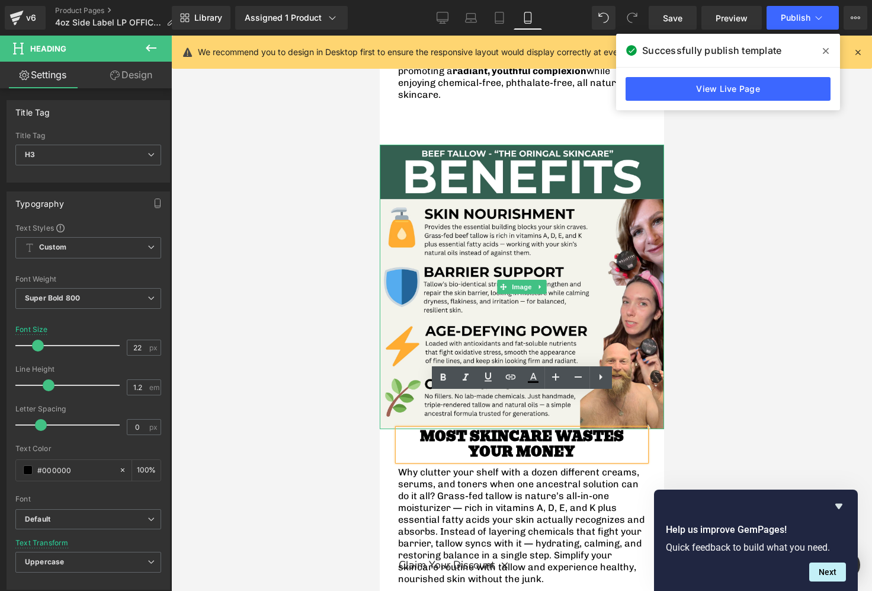
scroll to position [1910, 0]
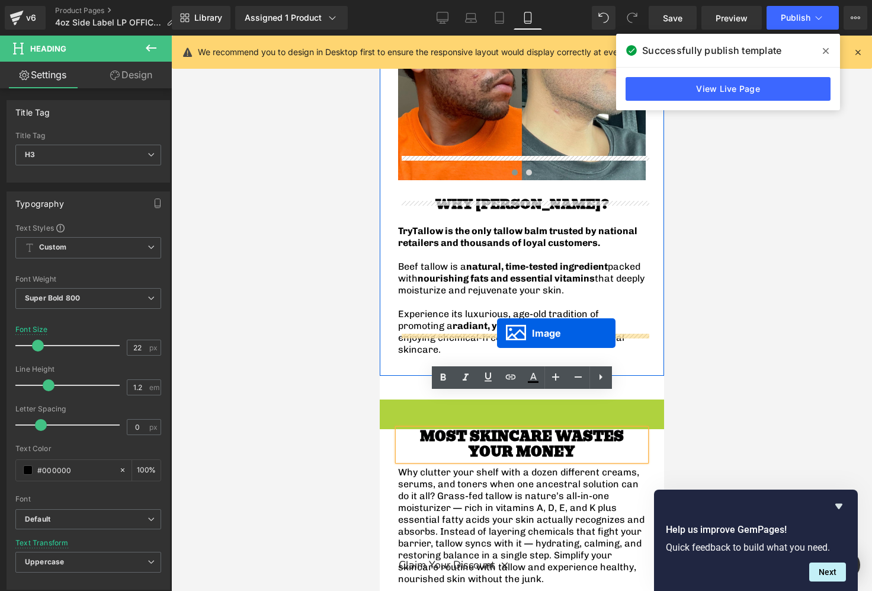
drag, startPoint x: 503, startPoint y: 245, endPoint x: 496, endPoint y: 333, distance: 87.9
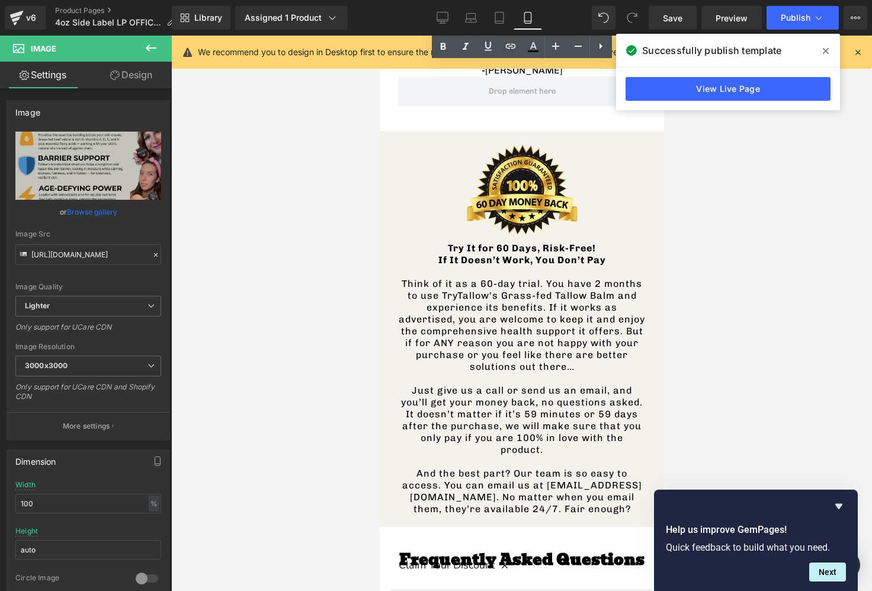
scroll to position [3092, 0]
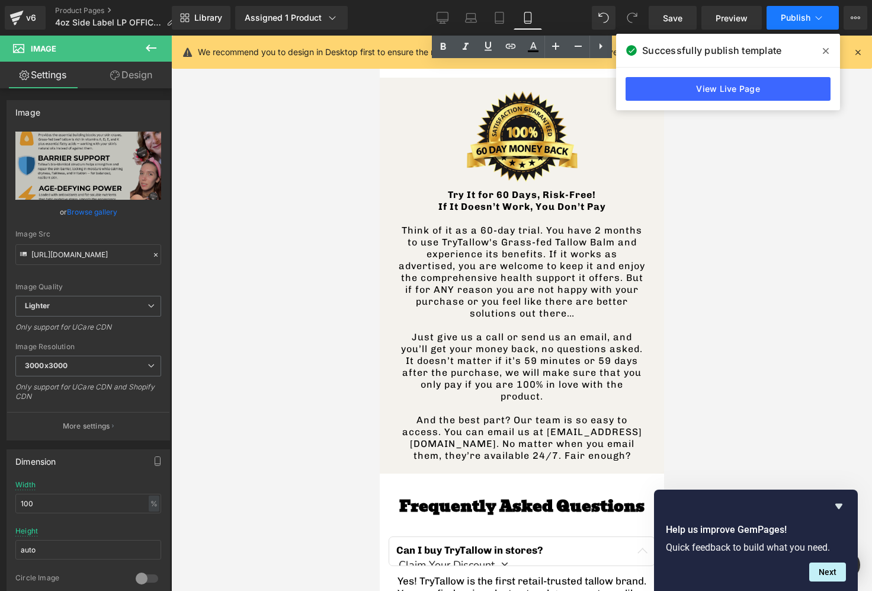
click at [798, 18] on span "Publish" at bounding box center [796, 17] width 30 height 9
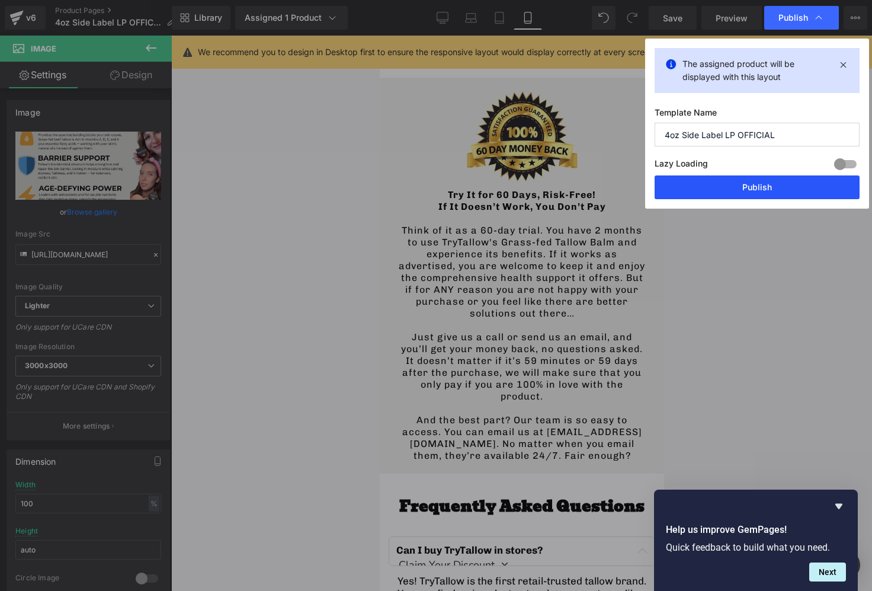
click at [722, 182] on button "Publish" at bounding box center [756, 187] width 205 height 24
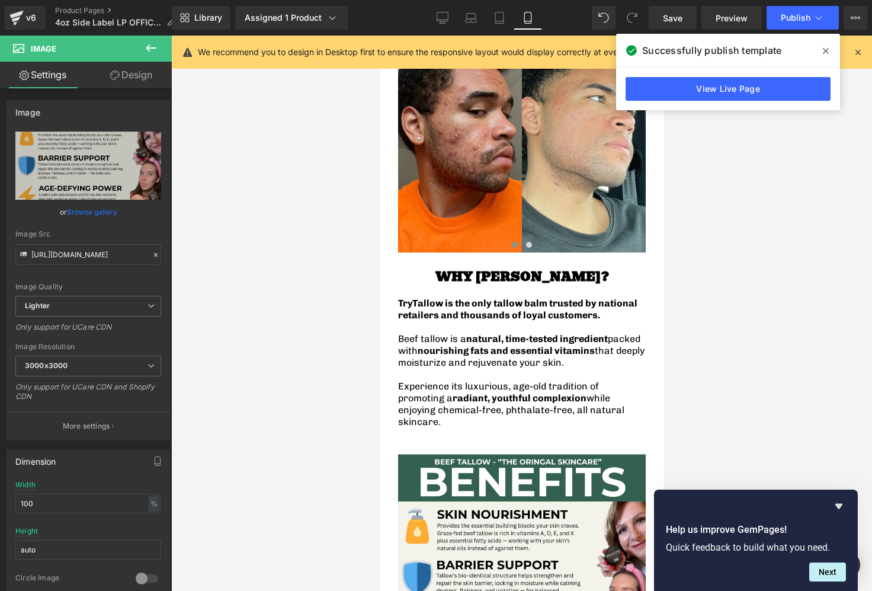
scroll to position [1835, 0]
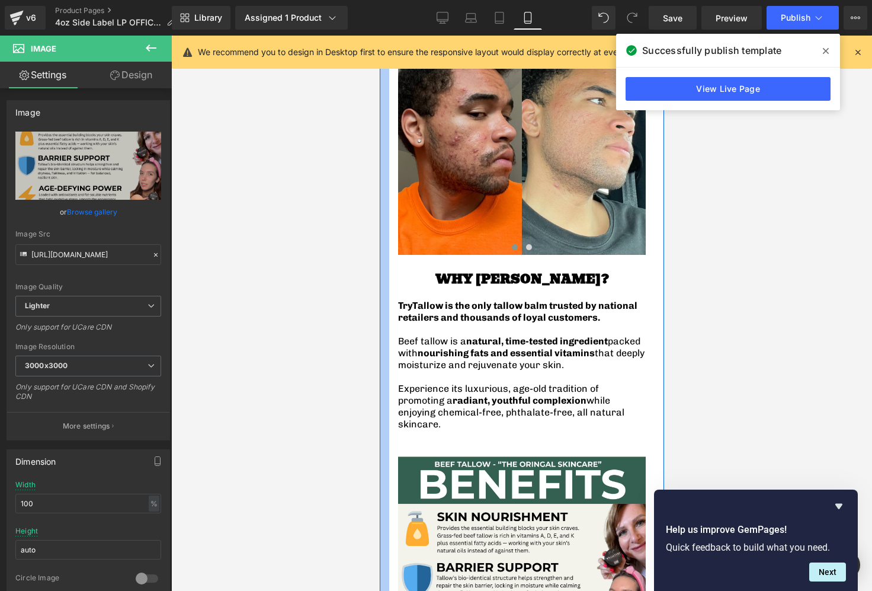
click at [381, 241] on div at bounding box center [383, 358] width 9 height 702
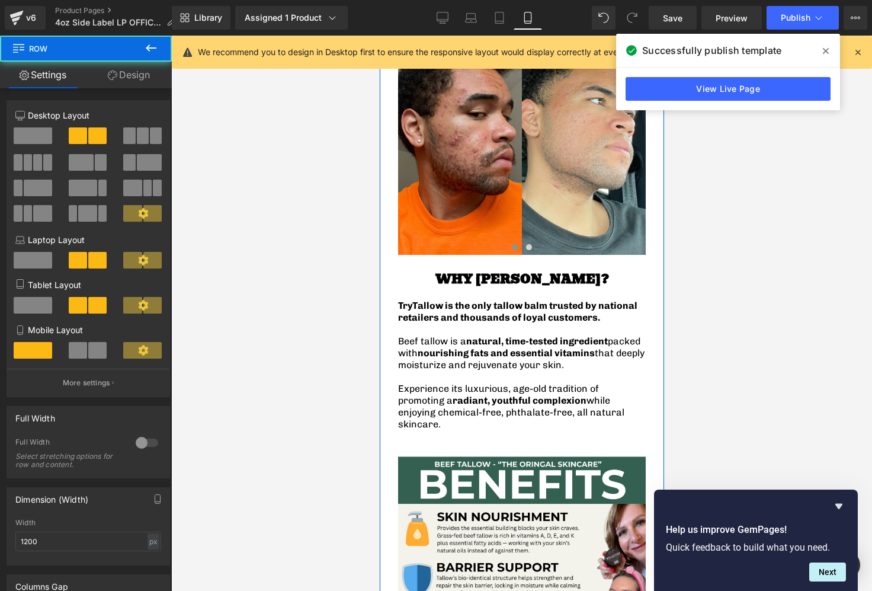
click at [406, 255] on div "WHY [PERSON_NAME]? Heading TryTallow is the only tallow balm trusted by nationa…" at bounding box center [521, 479] width 265 height 449
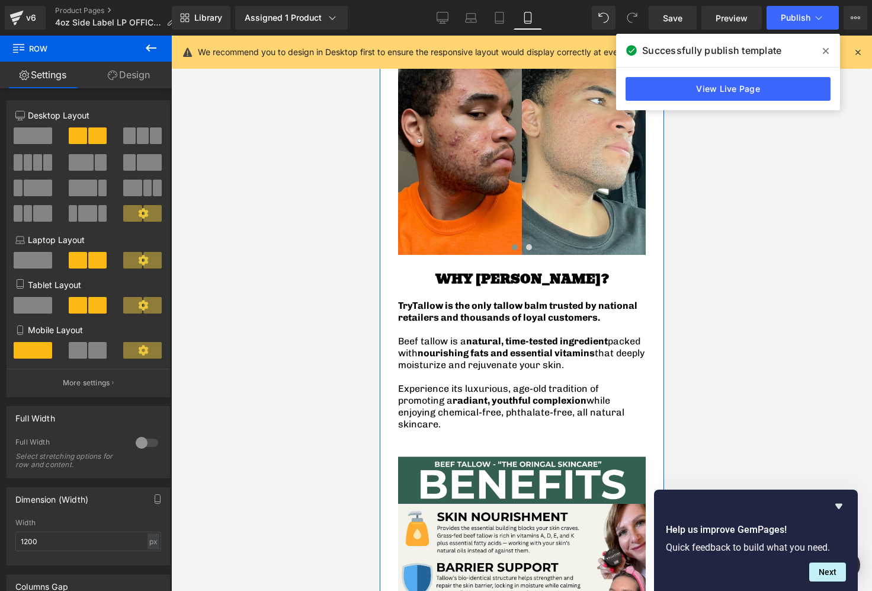
click at [394, 255] on div "WHY [PERSON_NAME]? Heading TryTallow is the only tallow balm trusted by nationa…" at bounding box center [521, 479] width 265 height 449
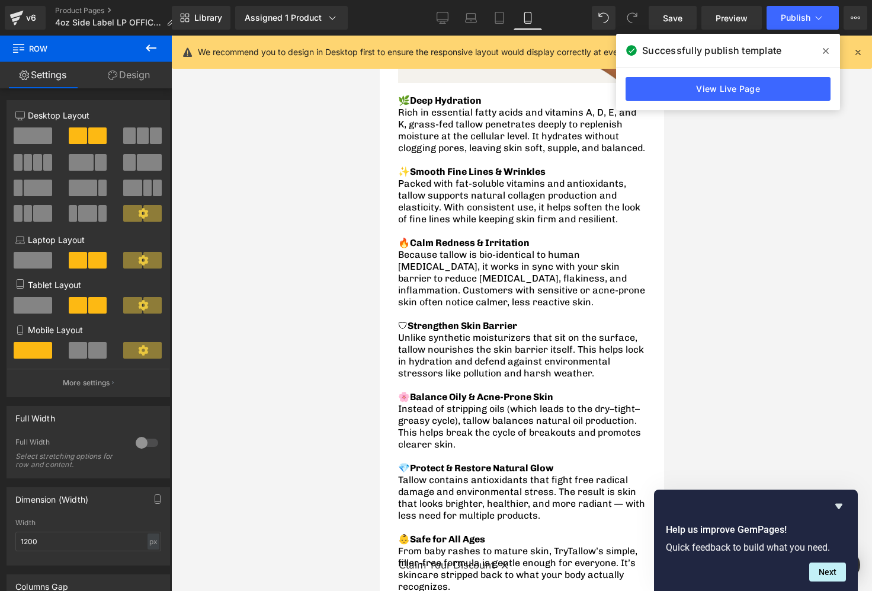
scroll to position [1114, 0]
